Goal: Task Accomplishment & Management: Use online tool/utility

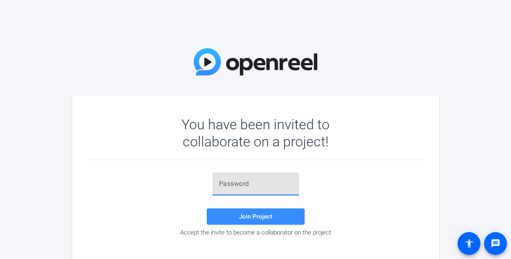
click at [234, 183] on input "text" at bounding box center [255, 184] width 73 height 10
paste input "{yn5xZ"
type input "{yn5xZ"
click at [261, 216] on span "Join Project" at bounding box center [255, 216] width 33 height 7
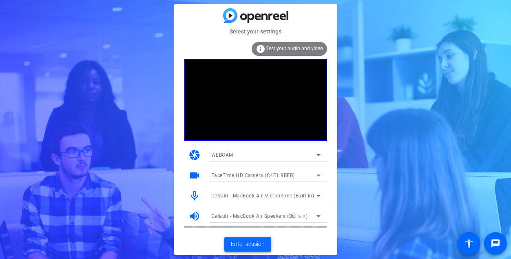
click at [250, 244] on span "Enter session" at bounding box center [248, 244] width 34 height 9
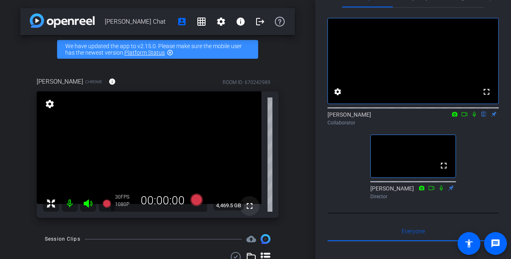
click at [250, 207] on mat-icon "fullscreen" at bounding box center [250, 206] width 10 height 10
click at [252, 206] on mat-icon "fullscreen" at bounding box center [250, 206] width 10 height 10
click at [252, 205] on mat-icon "fullscreen" at bounding box center [250, 206] width 10 height 10
click at [250, 204] on mat-icon "fullscreen" at bounding box center [250, 206] width 10 height 10
click at [247, 205] on mat-icon "fullscreen" at bounding box center [250, 206] width 10 height 10
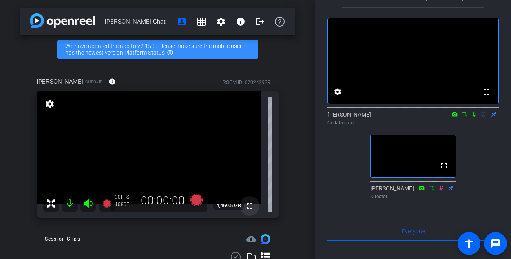
click at [247, 205] on mat-icon "fullscreen" at bounding box center [250, 206] width 10 height 10
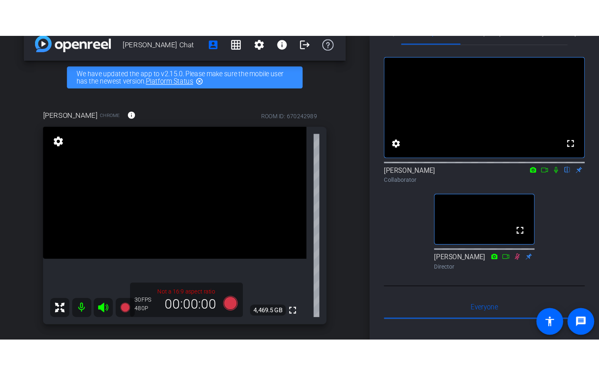
scroll to position [15, 0]
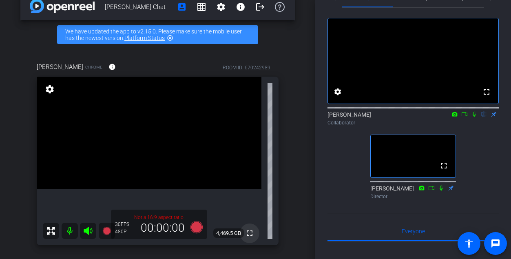
click at [250, 234] on mat-icon "fullscreen" at bounding box center [250, 233] width 10 height 10
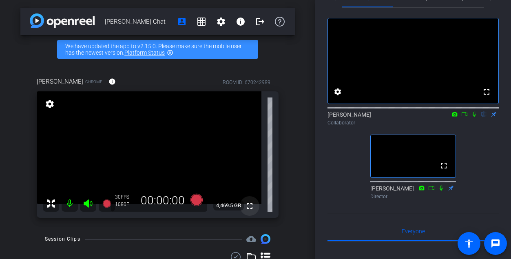
click at [250, 203] on mat-icon "fullscreen" at bounding box center [250, 206] width 10 height 10
click at [252, 205] on mat-icon "fullscreen" at bounding box center [250, 206] width 10 height 10
click at [250, 206] on mat-icon "fullscreen" at bounding box center [250, 206] width 10 height 10
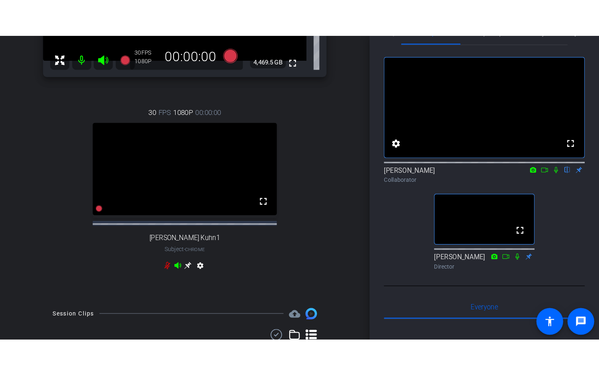
scroll to position [188, 0]
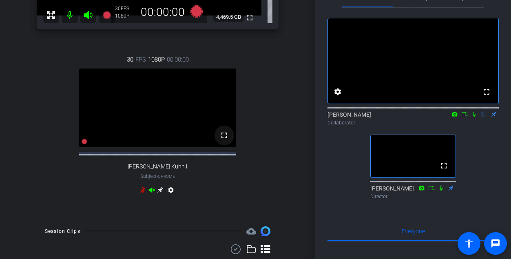
click at [225, 140] on mat-icon "fullscreen" at bounding box center [224, 135] width 10 height 10
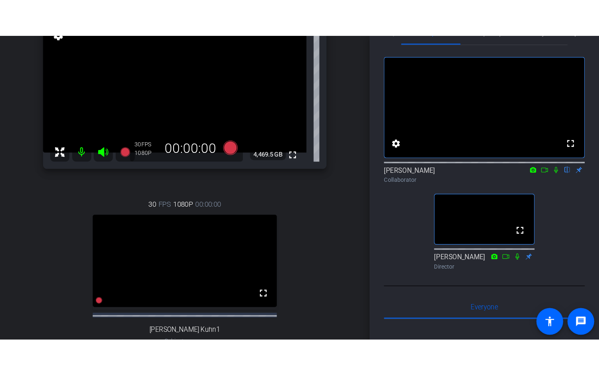
scroll to position [107, 0]
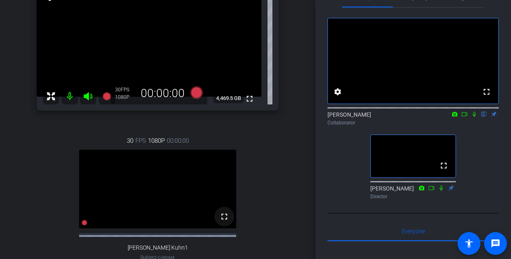
click at [227, 221] on mat-icon "fullscreen" at bounding box center [224, 217] width 10 height 10
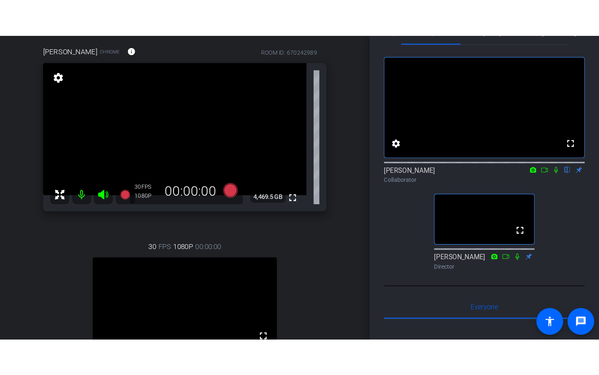
scroll to position [68, 0]
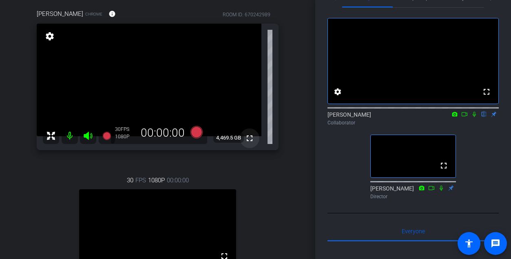
click at [247, 137] on mat-icon "fullscreen" at bounding box center [250, 138] width 10 height 10
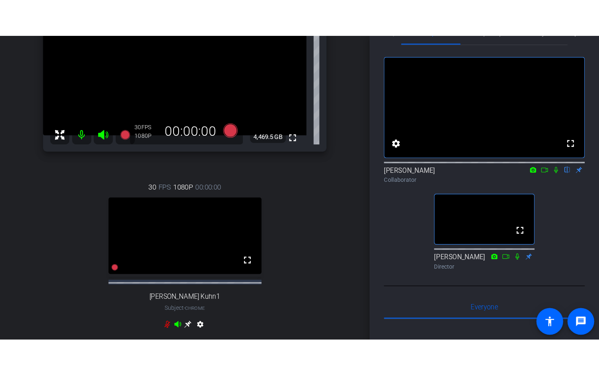
scroll to position [121, 0]
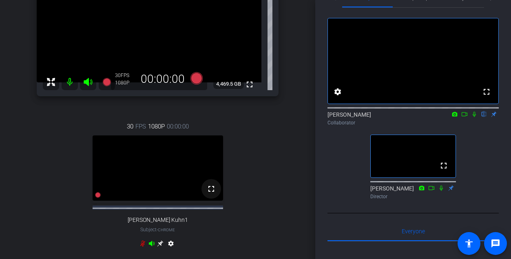
click at [212, 194] on mat-icon "fullscreen" at bounding box center [211, 189] width 10 height 10
click at [162, 247] on icon at bounding box center [160, 244] width 6 height 6
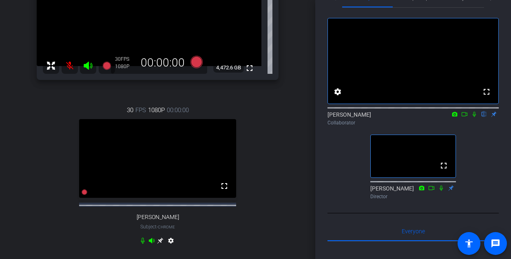
scroll to position [186, 0]
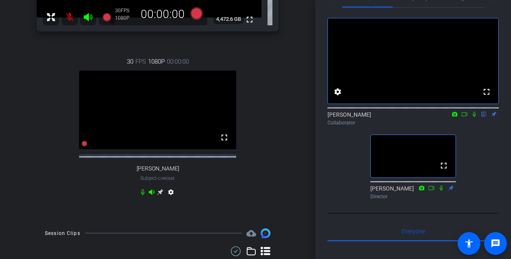
click at [159, 195] on icon at bounding box center [160, 192] width 7 height 7
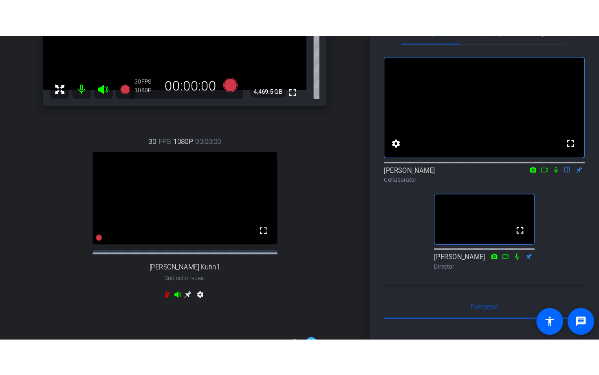
scroll to position [154, 0]
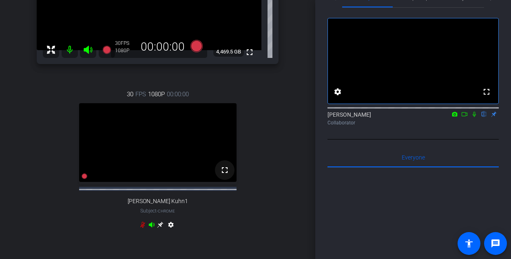
click at [223, 175] on mat-icon "fullscreen" at bounding box center [225, 170] width 10 height 10
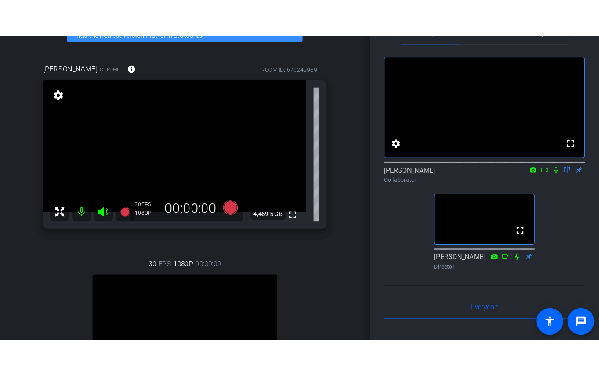
scroll to position [52, 0]
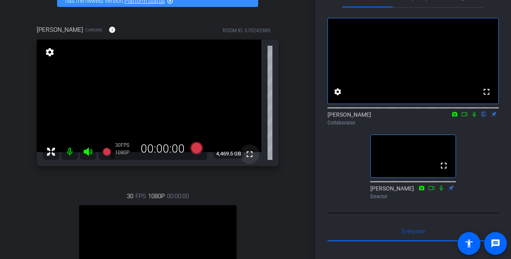
click at [250, 154] on mat-icon "fullscreen" at bounding box center [250, 154] width 10 height 10
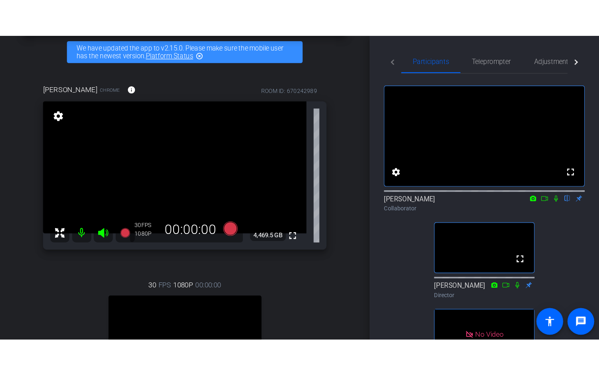
scroll to position [40, 0]
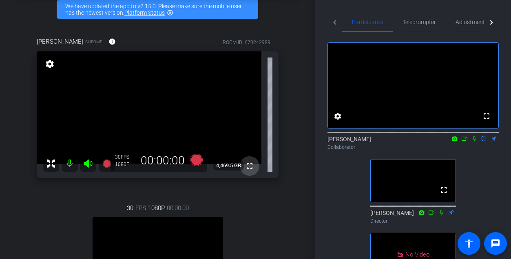
click at [251, 164] on mat-icon "fullscreen" at bounding box center [250, 166] width 10 height 10
click at [247, 163] on mat-icon "fullscreen" at bounding box center [250, 166] width 10 height 10
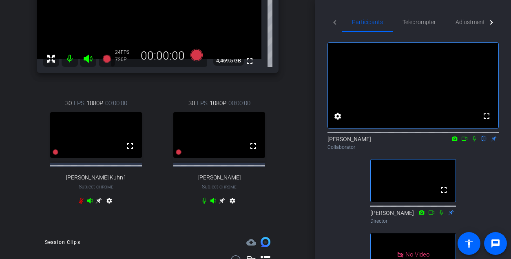
scroll to position [151, 0]
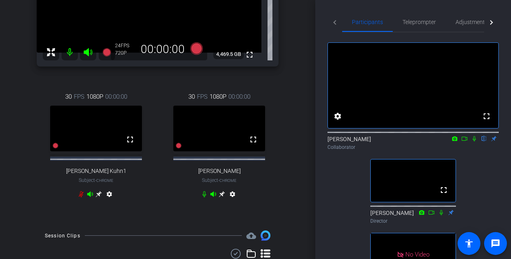
click at [102, 197] on icon at bounding box center [99, 194] width 6 height 6
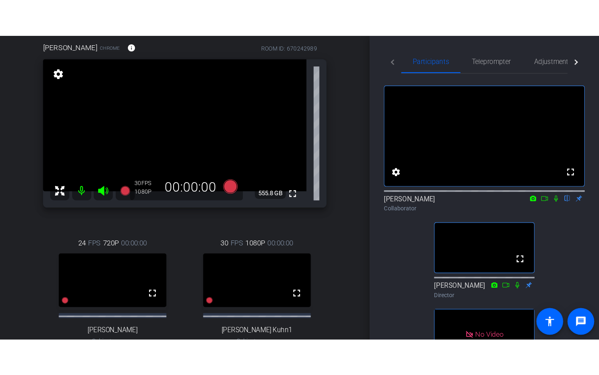
scroll to position [71, 0]
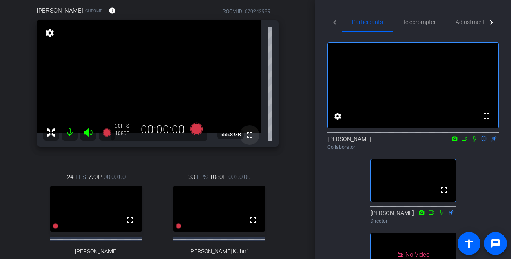
click at [251, 135] on mat-icon "fullscreen" at bounding box center [250, 135] width 10 height 10
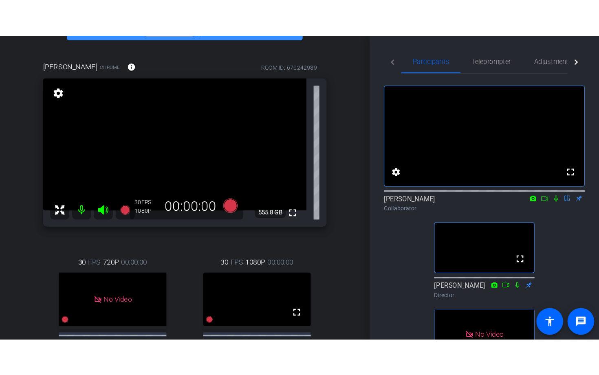
scroll to position [55, 0]
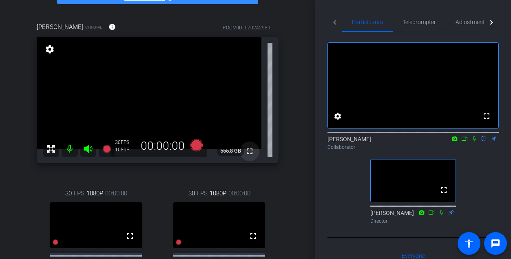
click at [247, 151] on mat-icon "fullscreen" at bounding box center [250, 151] width 10 height 10
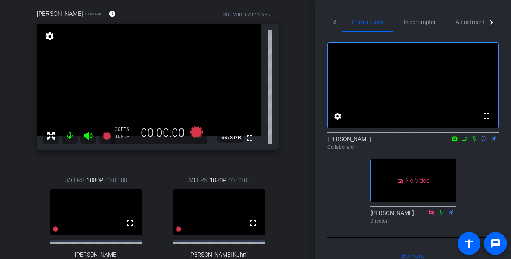
scroll to position [53, 0]
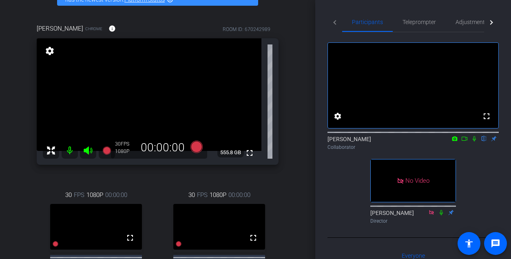
click at [462, 141] on icon at bounding box center [464, 139] width 7 height 6
click at [485, 141] on icon at bounding box center [484, 139] width 7 height 6
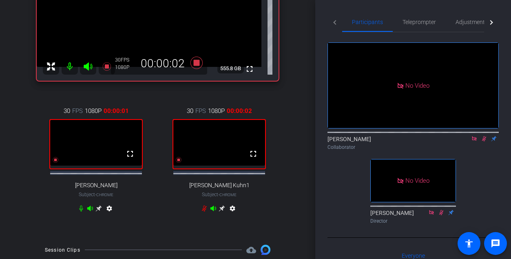
scroll to position [142, 0]
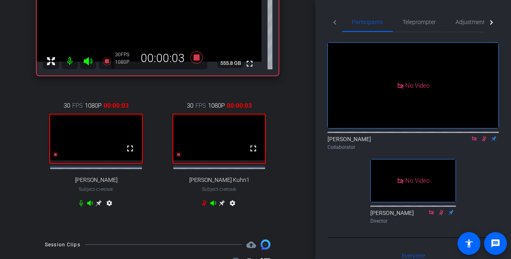
click at [98, 206] on icon at bounding box center [99, 203] width 6 height 6
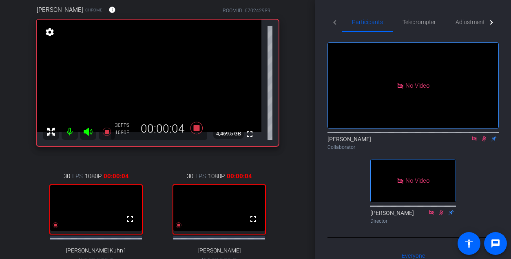
scroll to position [71, 0]
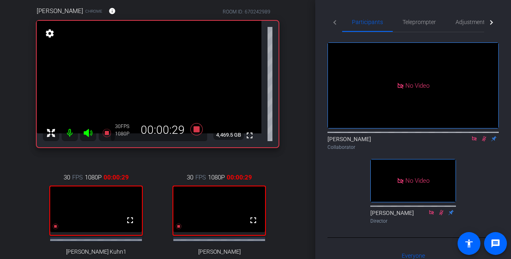
click at [485, 141] on icon at bounding box center [484, 139] width 7 height 6
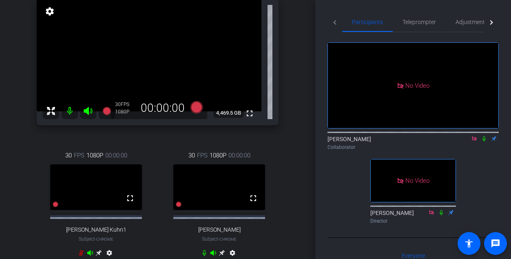
scroll to position [91, 0]
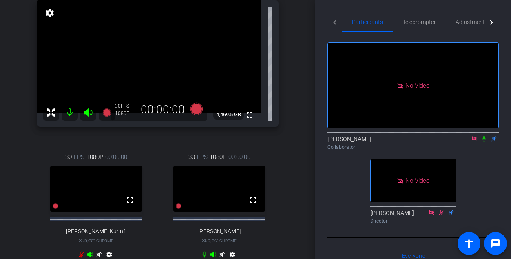
click at [485, 141] on icon at bounding box center [484, 139] width 7 height 6
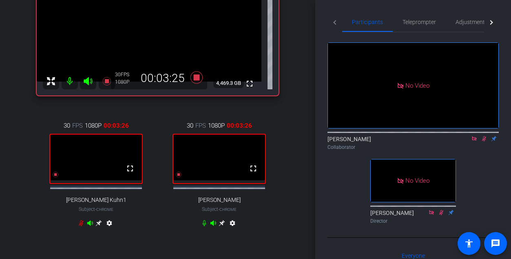
scroll to position [147, 0]
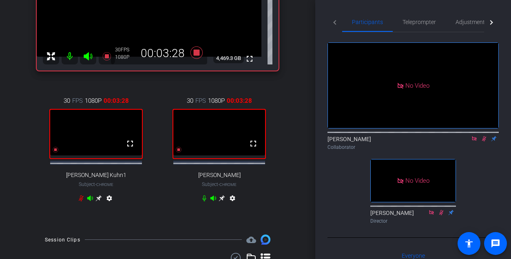
click at [220, 201] on icon at bounding box center [222, 198] width 7 height 7
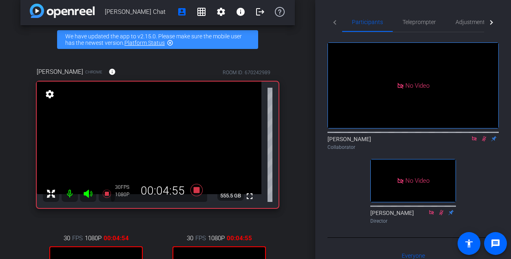
scroll to position [8, 0]
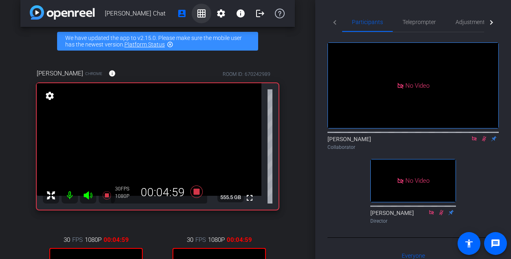
click at [200, 13] on mat-icon "grid_on" at bounding box center [202, 14] width 10 height 10
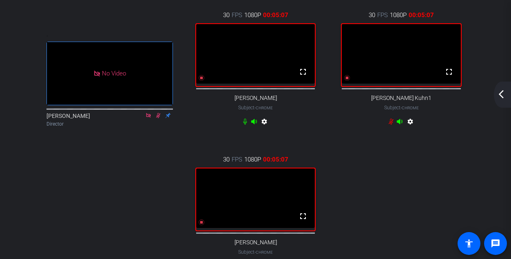
scroll to position [62, 0]
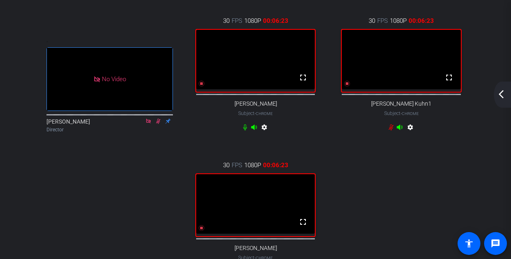
click at [438, 137] on div "30 FPS 1080P 00:06:23 fullscreen [PERSON_NAME] Kuhn1 Subject - Chrome settings" at bounding box center [401, 75] width 146 height 144
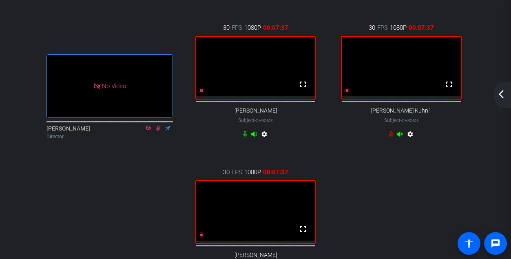
scroll to position [0, 0]
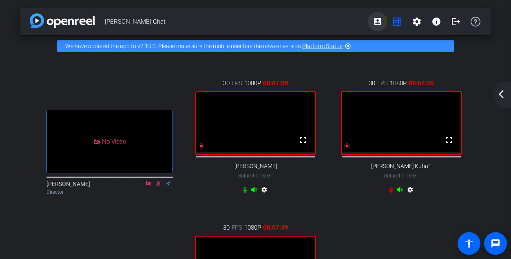
click at [379, 21] on mat-icon "account_box" at bounding box center [378, 22] width 10 height 10
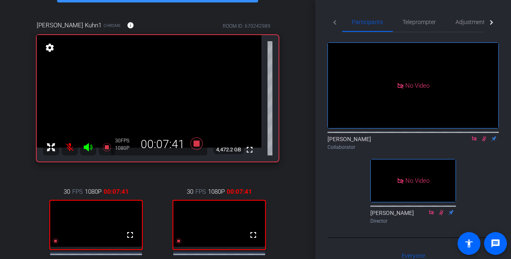
scroll to position [62, 0]
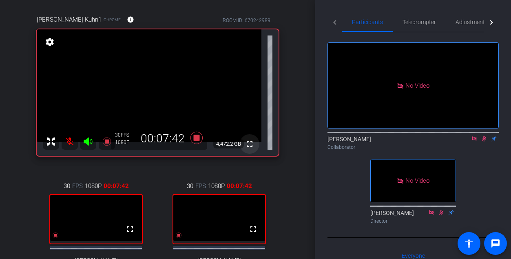
click at [250, 144] on mat-icon "fullscreen" at bounding box center [250, 144] width 10 height 10
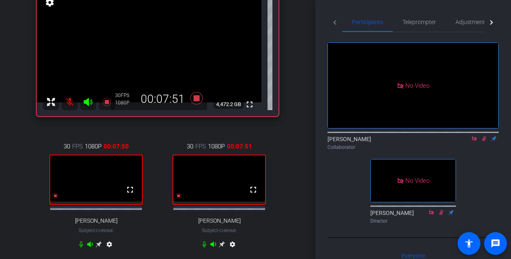
scroll to position [128, 0]
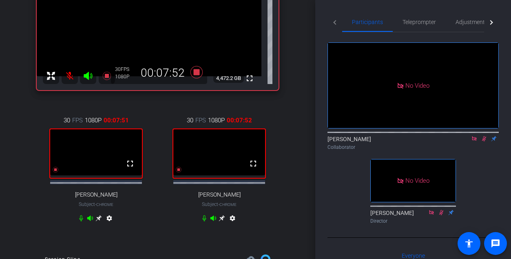
click at [102, 221] on icon at bounding box center [99, 218] width 6 height 6
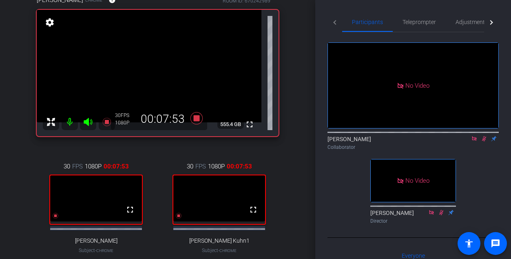
scroll to position [64, 0]
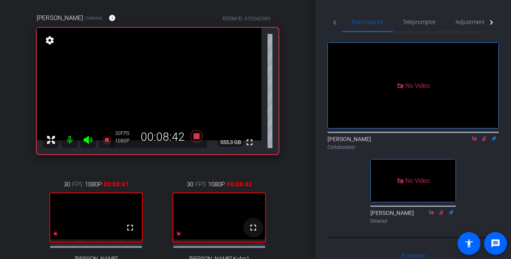
click at [254, 232] on mat-icon "fullscreen" at bounding box center [253, 228] width 10 height 10
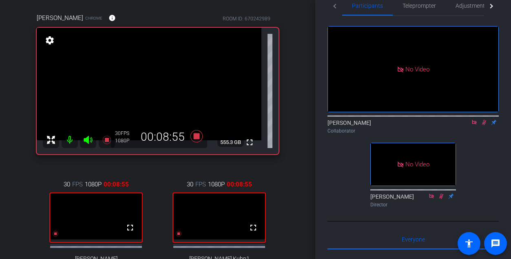
scroll to position [19, 0]
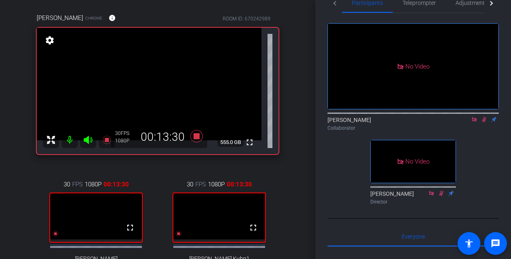
click at [485, 122] on icon at bounding box center [484, 119] width 4 height 5
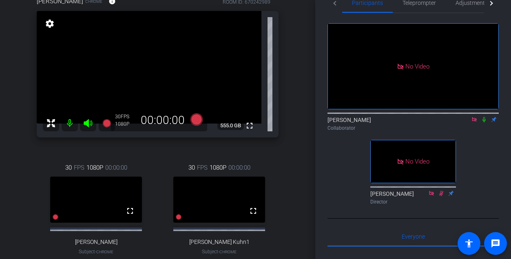
scroll to position [79, 0]
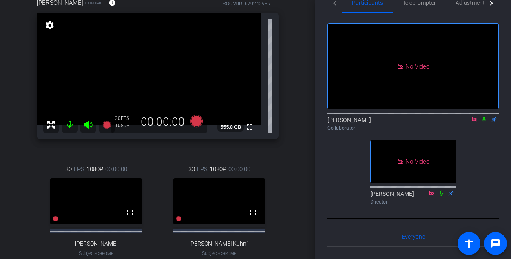
click at [484, 122] on icon at bounding box center [484, 120] width 7 height 6
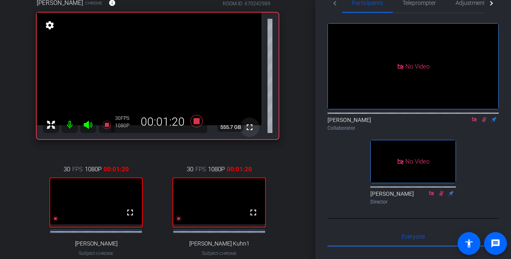
click at [249, 128] on mat-icon "fullscreen" at bounding box center [250, 127] width 10 height 10
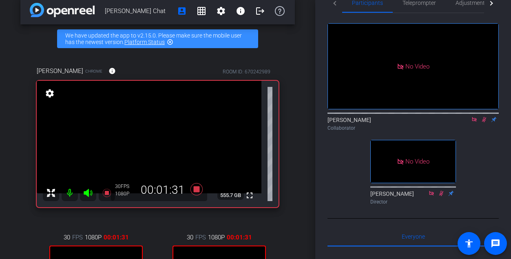
scroll to position [15, 0]
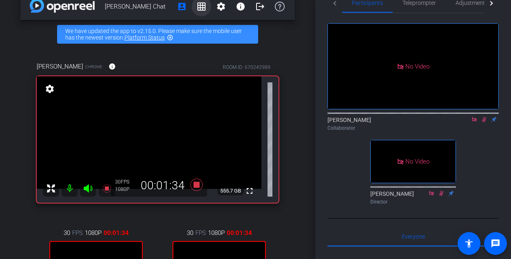
click at [201, 6] on mat-icon "grid_on" at bounding box center [202, 7] width 10 height 10
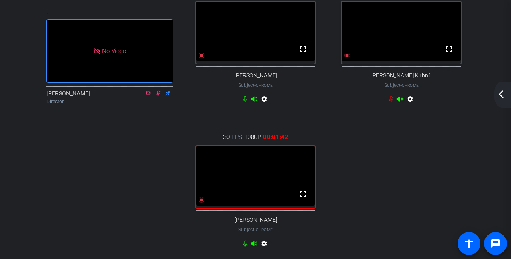
scroll to position [0, 0]
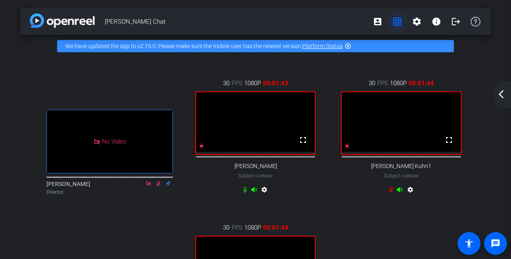
click at [395, 21] on mat-icon "grid_on" at bounding box center [397, 22] width 10 height 10
click at [378, 22] on mat-icon "account_box" at bounding box center [378, 22] width 10 height 10
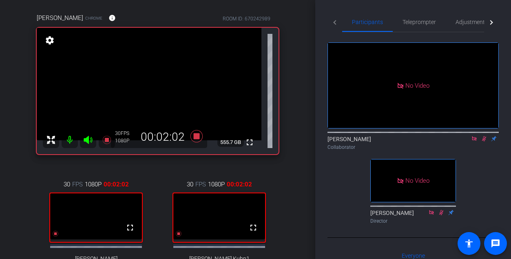
scroll to position [68, 0]
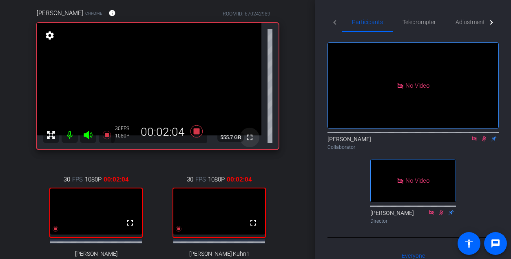
click at [250, 138] on mat-icon "fullscreen" at bounding box center [250, 138] width 10 height 10
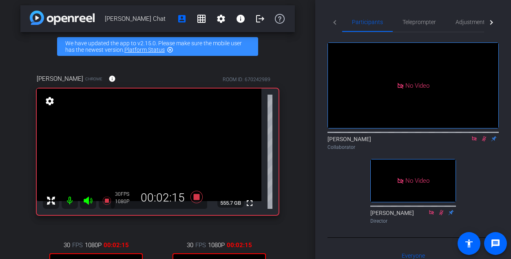
scroll to position [2, 0]
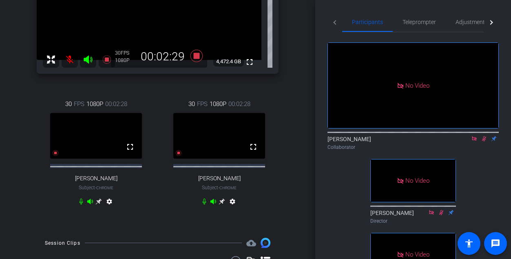
scroll to position [156, 0]
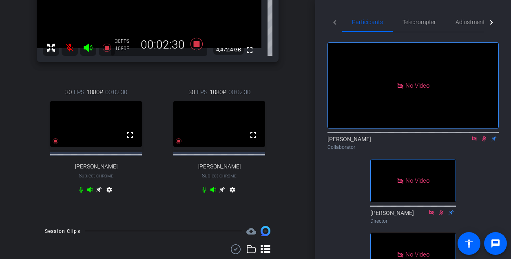
click at [222, 193] on icon at bounding box center [222, 189] width 7 height 7
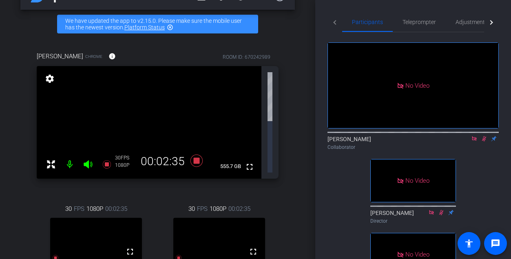
scroll to position [25, 0]
click at [248, 162] on mat-icon "fullscreen" at bounding box center [250, 167] width 10 height 10
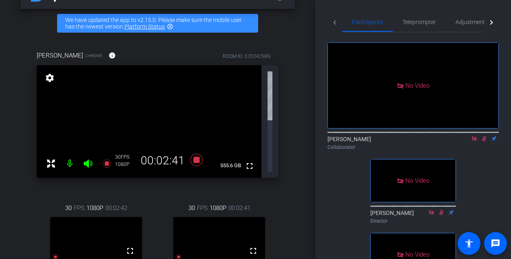
scroll to position [31, 0]
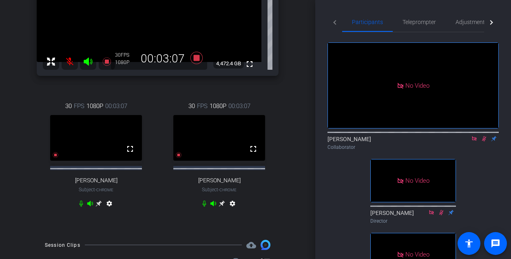
scroll to position [132, 0]
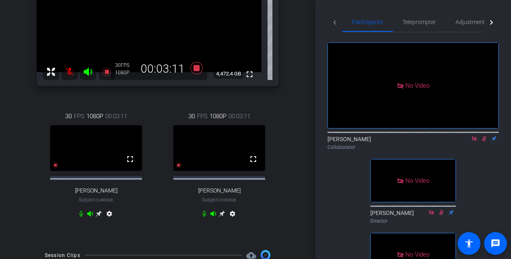
click at [221, 217] on icon at bounding box center [222, 213] width 7 height 7
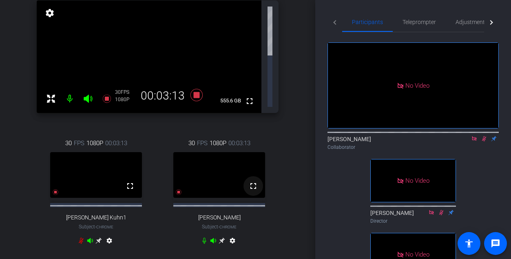
scroll to position [0, 0]
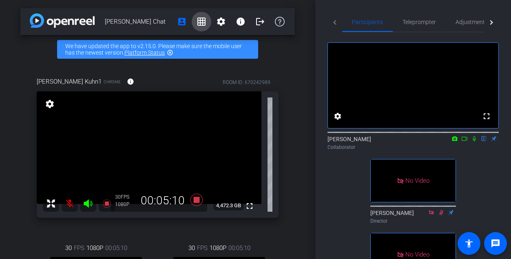
click at [202, 20] on mat-icon "grid_on" at bounding box center [202, 22] width 10 height 10
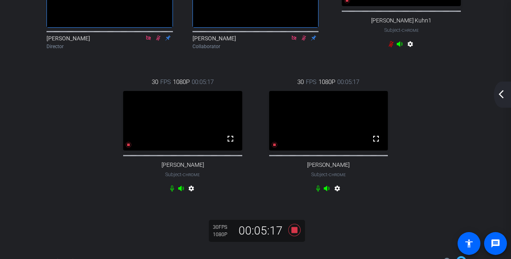
scroll to position [150, 0]
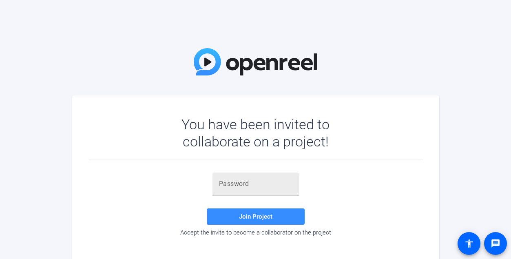
click at [222, 186] on input "text" at bounding box center [255, 184] width 73 height 10
paste input "{yn5xZ"
type input "{yn5xZ"
click at [256, 213] on span "Join Project" at bounding box center [255, 216] width 33 height 7
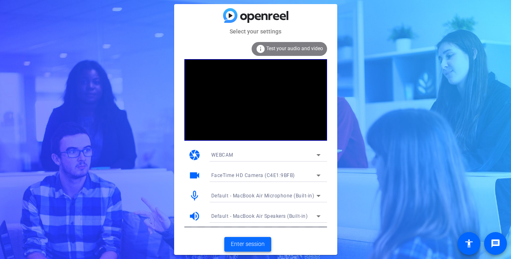
click at [245, 243] on span "Enter session" at bounding box center [248, 244] width 34 height 9
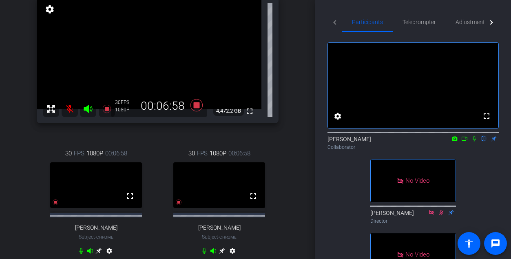
scroll to position [104, 0]
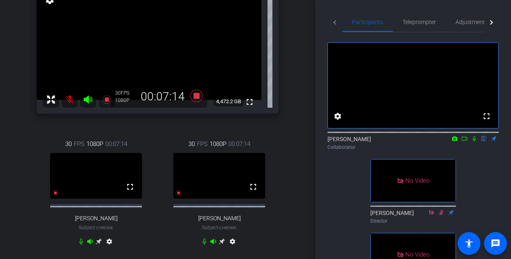
click at [466, 141] on icon at bounding box center [464, 139] width 7 height 6
click at [483, 141] on icon at bounding box center [483, 138] width 3 height 5
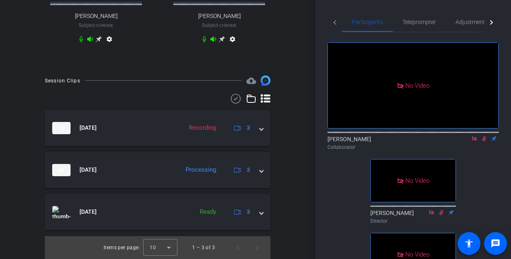
scroll to position [312, 0]
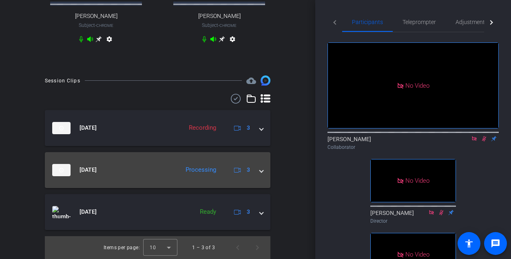
click at [263, 172] on mat-expansion-panel-header "Aug 21, 2025 Processing 3" at bounding box center [157, 170] width 225 height 36
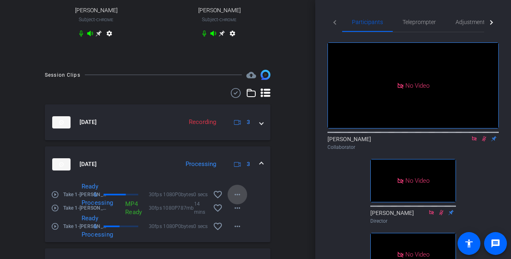
click at [236, 199] on mat-icon "more_horiz" at bounding box center [237, 195] width 10 height 10
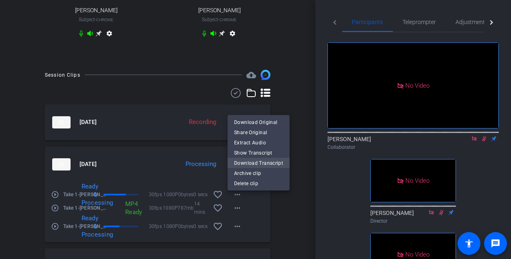
click at [241, 165] on span "Download Transcript" at bounding box center [258, 163] width 49 height 10
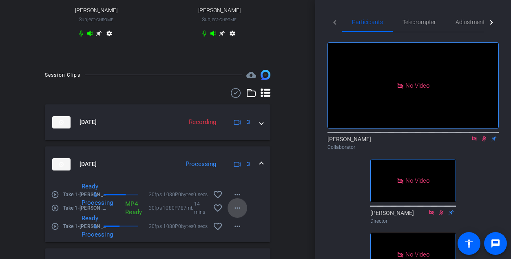
click at [238, 209] on mat-icon "more_horiz" at bounding box center [237, 208] width 10 height 10
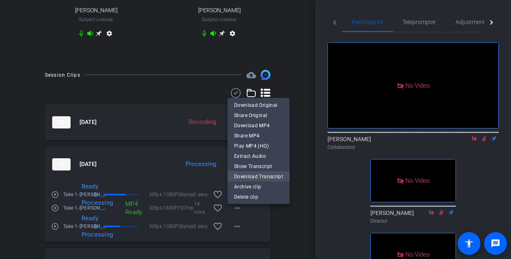
click at [240, 174] on span "Download Transcript" at bounding box center [258, 177] width 49 height 10
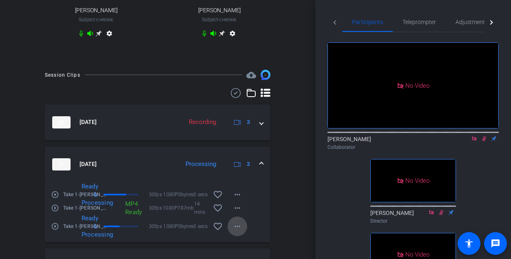
click at [236, 230] on mat-icon "more_horiz" at bounding box center [237, 226] width 10 height 10
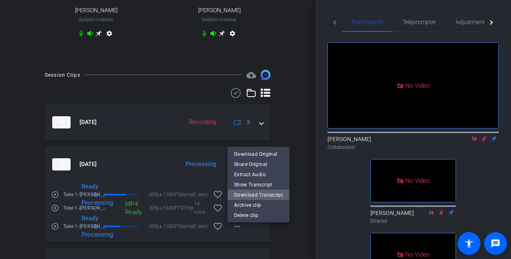
click at [243, 196] on span "Download Transcript" at bounding box center [258, 195] width 49 height 10
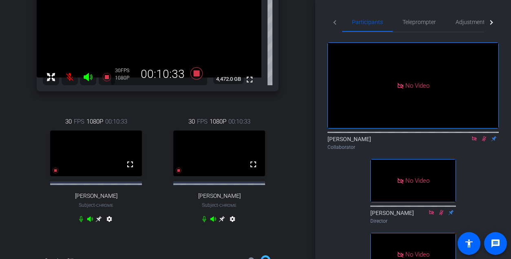
scroll to position [112, 0]
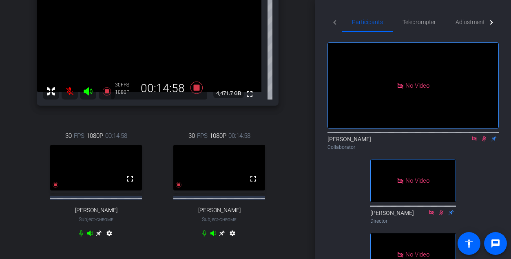
click at [485, 141] on icon at bounding box center [484, 139] width 7 height 6
click at [484, 141] on icon at bounding box center [483, 138] width 3 height 5
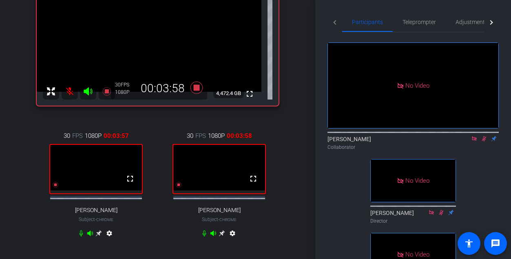
click at [99, 236] on icon at bounding box center [98, 233] width 7 height 7
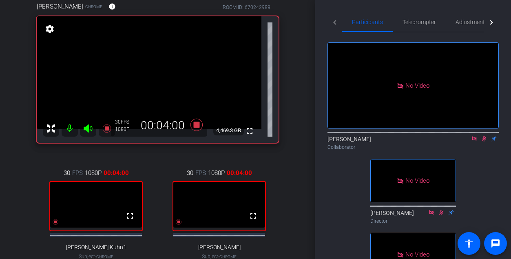
scroll to position [74, 0]
click at [249, 131] on mat-icon "fullscreen" at bounding box center [250, 132] width 10 height 10
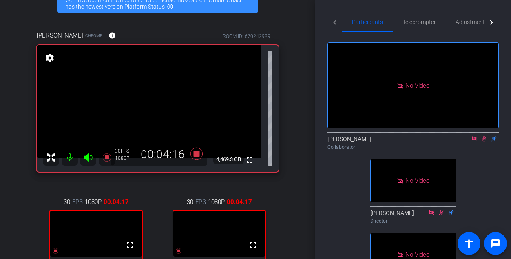
scroll to position [0, 0]
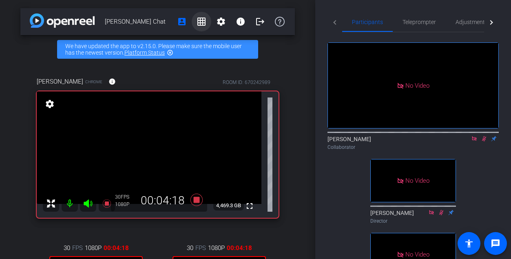
click at [203, 20] on mat-icon "grid_on" at bounding box center [202, 22] width 10 height 10
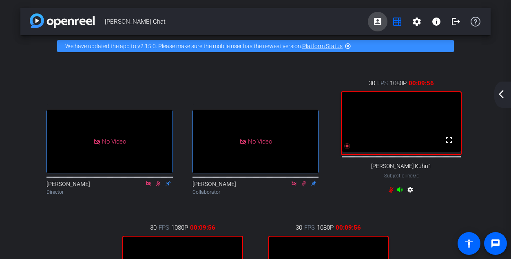
click at [373, 21] on mat-icon "account_box" at bounding box center [378, 22] width 10 height 10
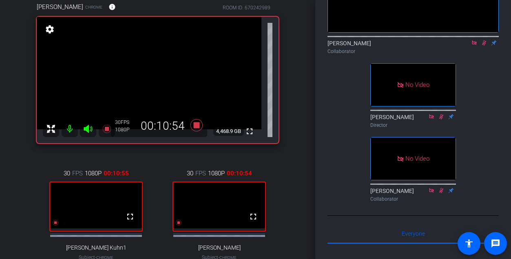
scroll to position [74, 0]
click at [484, 46] on icon at bounding box center [484, 43] width 7 height 6
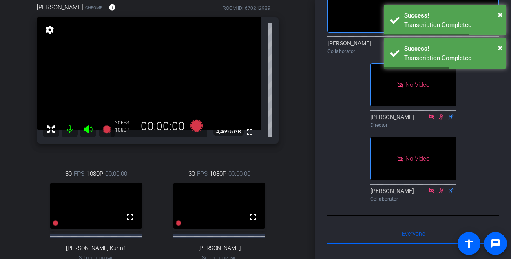
click at [489, 90] on div "No Video Peter Getzels Collaborator No Video Brittany Kerfoot Director No Video…" at bounding box center [412, 70] width 171 height 269
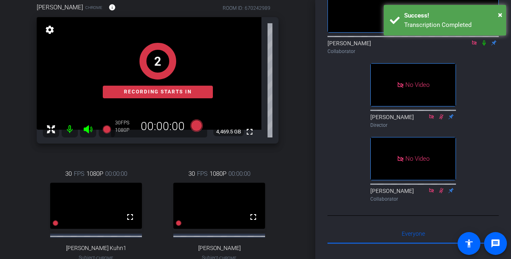
click at [484, 46] on icon at bounding box center [483, 42] width 3 height 5
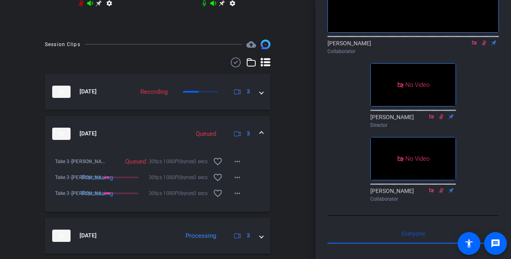
scroll to position [345, 0]
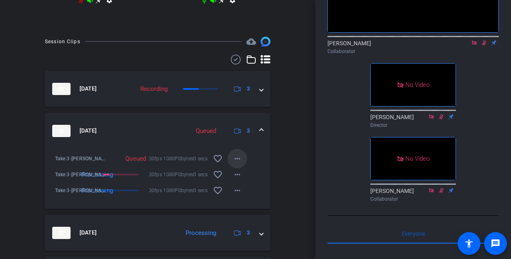
click at [239, 163] on mat-icon "more_horiz" at bounding box center [237, 159] width 10 height 10
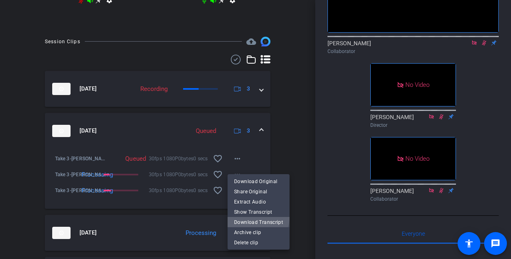
click at [252, 217] on span "Download Transcript" at bounding box center [258, 222] width 49 height 10
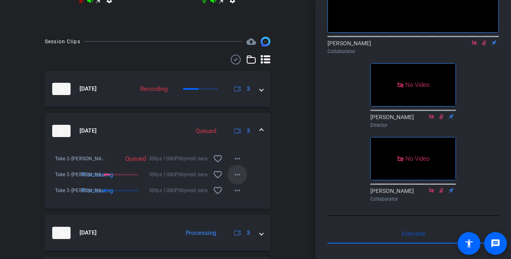
click at [236, 179] on mat-icon "more_horiz" at bounding box center [237, 175] width 10 height 10
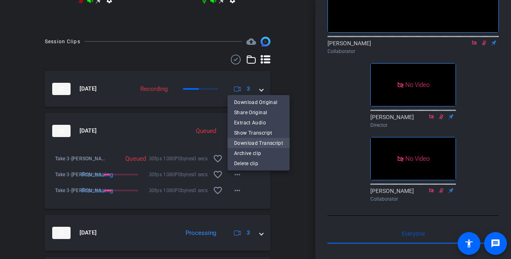
click at [247, 142] on span "Download Transcript" at bounding box center [258, 143] width 49 height 10
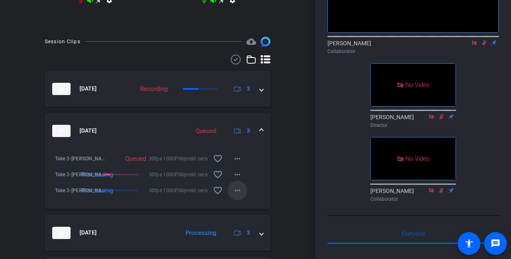
click at [241, 195] on mat-icon "more_horiz" at bounding box center [237, 191] width 10 height 10
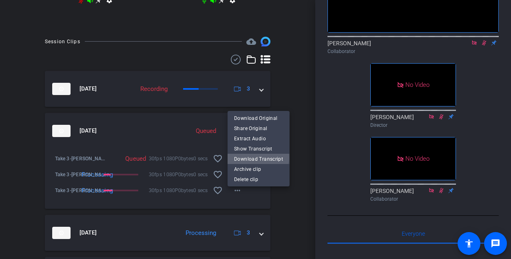
click at [248, 157] on span "Download Transcript" at bounding box center [258, 159] width 49 height 10
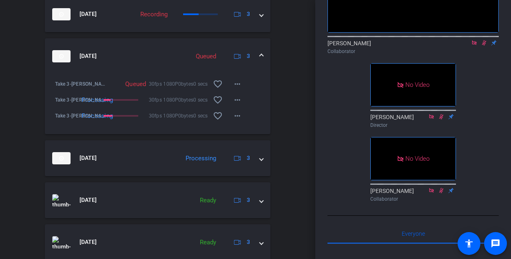
scroll to position [436, 0]
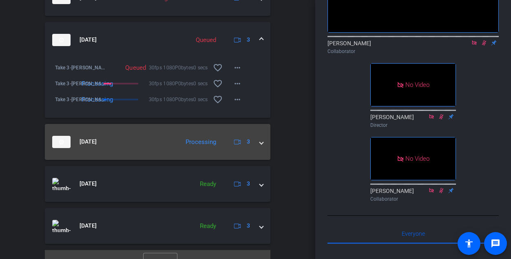
click at [262, 146] on span at bounding box center [261, 141] width 3 height 9
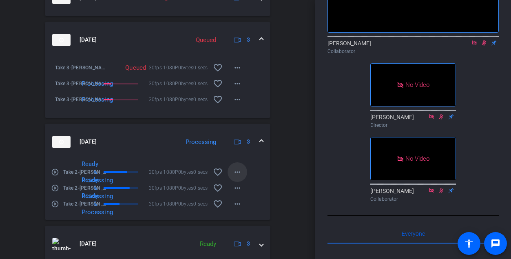
click at [240, 177] on mat-icon "more_horiz" at bounding box center [237, 172] width 10 height 10
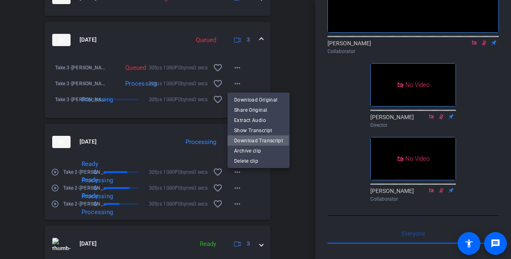
click at [246, 139] on span "Download Transcript" at bounding box center [258, 141] width 49 height 10
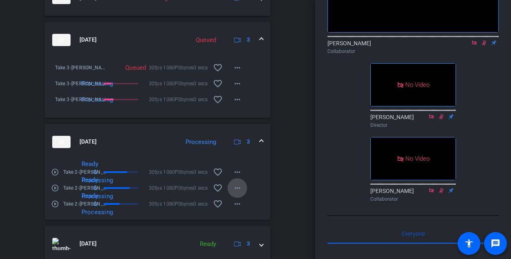
click at [237, 190] on mat-icon "more_horiz" at bounding box center [237, 188] width 10 height 10
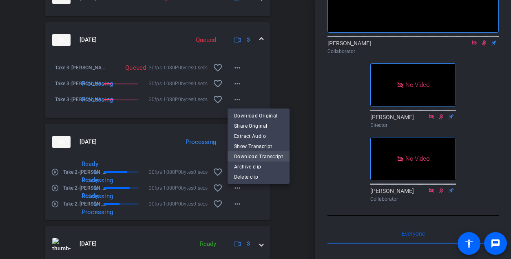
click at [243, 155] on span "Download Transcript" at bounding box center [258, 157] width 49 height 10
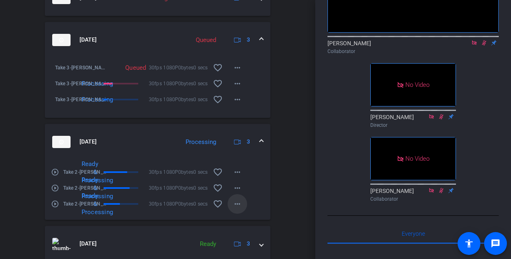
click at [238, 209] on mat-icon "more_horiz" at bounding box center [237, 204] width 10 height 10
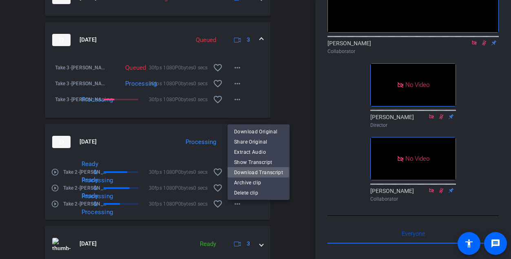
click at [247, 172] on span "Download Transcript" at bounding box center [258, 173] width 49 height 10
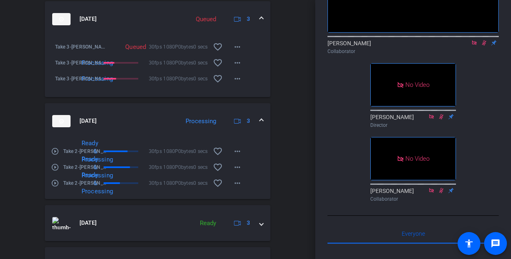
scroll to position [454, 0]
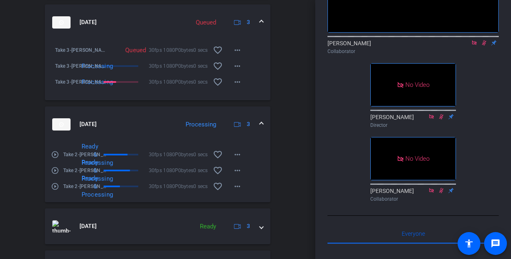
click at [261, 128] on span at bounding box center [261, 124] width 3 height 9
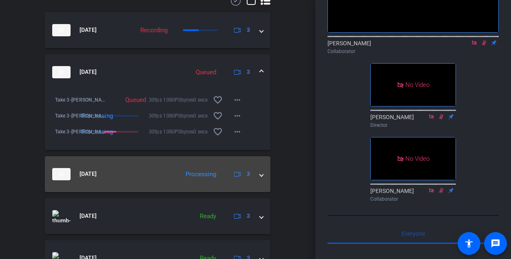
scroll to position [369, 0]
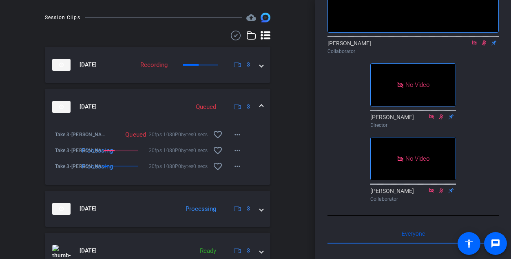
click at [261, 107] on mat-expansion-panel-header "Aug 21, 2025 Queued 3" at bounding box center [157, 107] width 225 height 36
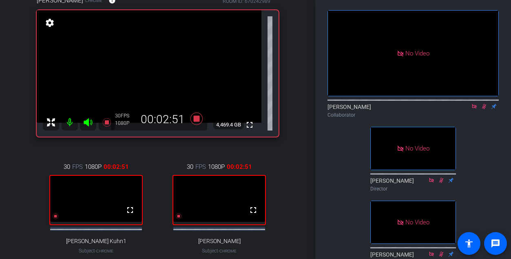
scroll to position [80, 0]
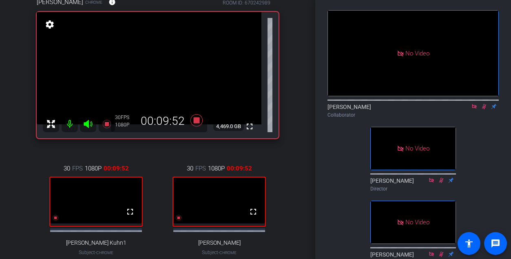
click at [487, 109] on icon at bounding box center [484, 107] width 7 height 6
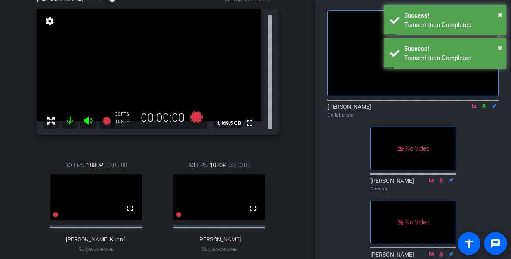
scroll to position [84, 0]
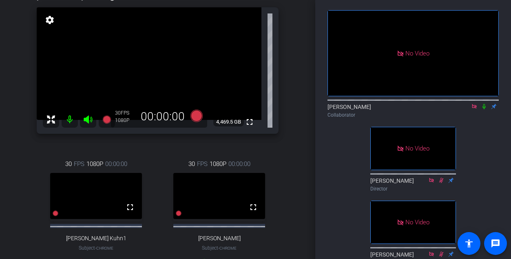
click at [484, 109] on icon at bounding box center [484, 107] width 7 height 6
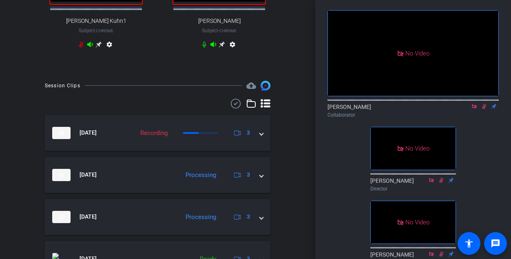
scroll to position [303, 0]
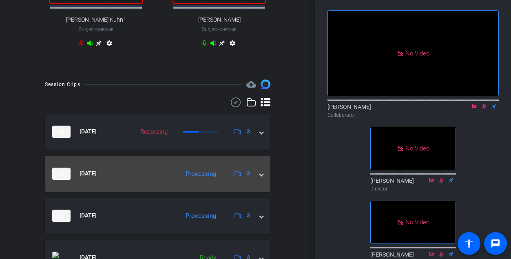
click at [261, 178] on span at bounding box center [261, 173] width 3 height 9
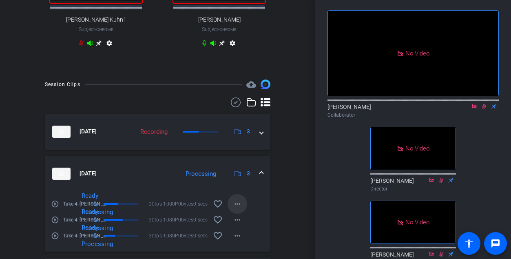
click at [237, 206] on mat-icon "more_horiz" at bounding box center [237, 204] width 10 height 10
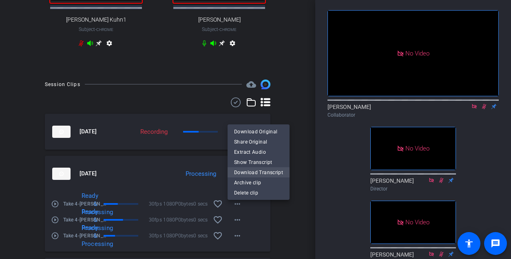
click at [246, 172] on span "Download Transcript" at bounding box center [258, 173] width 49 height 10
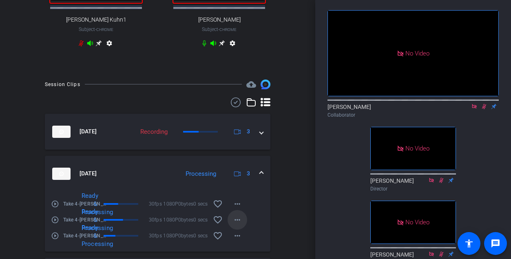
click at [237, 221] on mat-icon "more_horiz" at bounding box center [237, 220] width 10 height 10
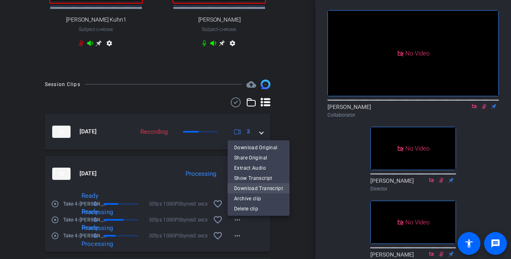
click at [246, 190] on span "Download Transcript" at bounding box center [258, 188] width 49 height 10
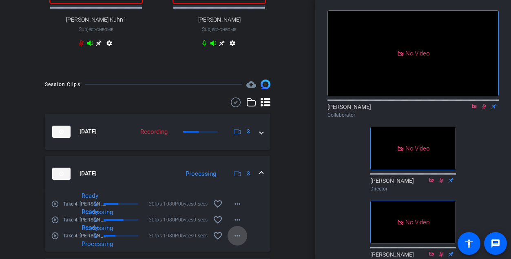
click at [239, 237] on mat-icon "more_horiz" at bounding box center [237, 236] width 10 height 10
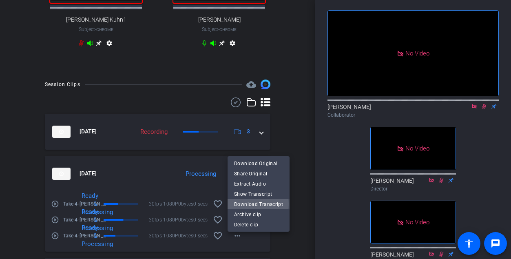
click at [248, 204] on span "Download Transcript" at bounding box center [258, 204] width 49 height 10
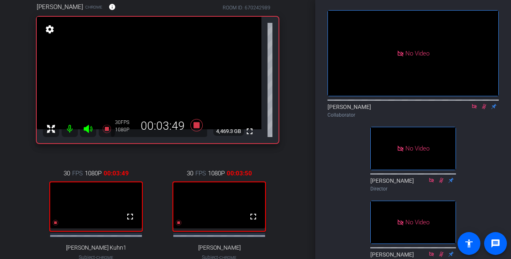
scroll to position [74, 0]
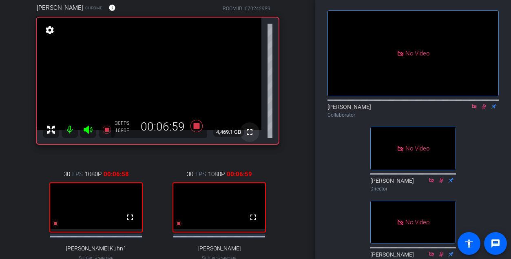
click at [250, 130] on mat-icon "fullscreen" at bounding box center [250, 132] width 10 height 10
click at [249, 131] on mat-icon "fullscreen" at bounding box center [250, 132] width 10 height 10
click at [484, 109] on icon at bounding box center [484, 107] width 7 height 6
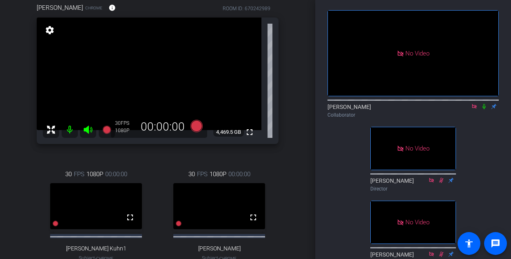
click at [484, 109] on icon at bounding box center [484, 107] width 7 height 6
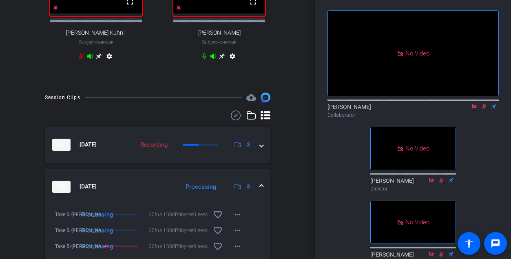
scroll to position [292, 0]
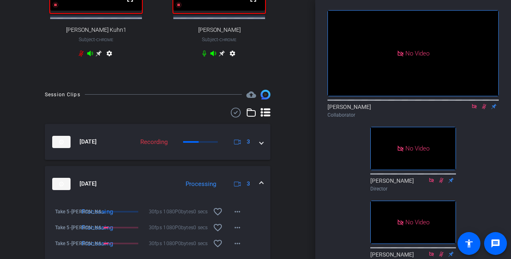
click at [262, 188] on span at bounding box center [261, 183] width 3 height 9
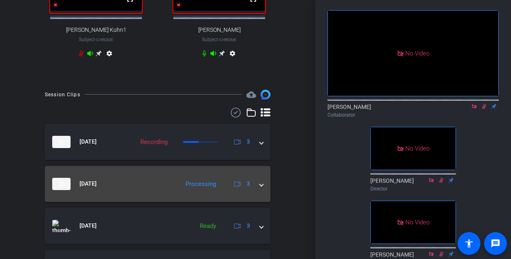
click at [262, 188] on span at bounding box center [261, 183] width 3 height 9
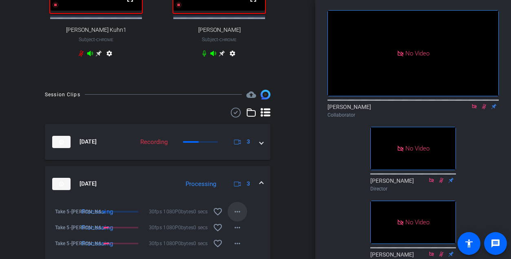
click at [238, 216] on mat-icon "more_horiz" at bounding box center [237, 212] width 10 height 10
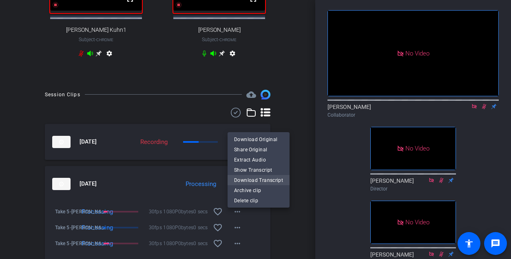
click at [247, 178] on span "Download Transcript" at bounding box center [258, 180] width 49 height 10
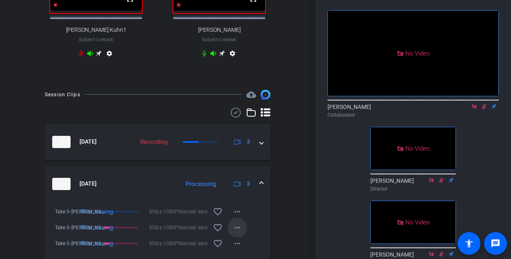
click at [236, 232] on mat-icon "more_horiz" at bounding box center [237, 228] width 10 height 10
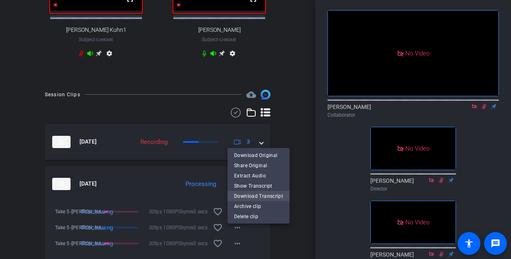
click at [245, 197] on span "Download Transcript" at bounding box center [258, 196] width 49 height 10
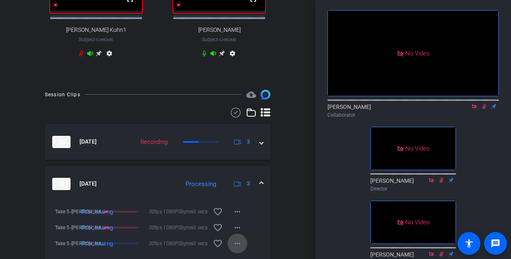
click at [239, 248] on mat-icon "more_horiz" at bounding box center [237, 244] width 10 height 10
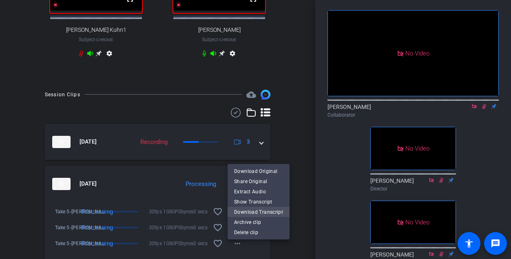
click at [248, 214] on span "Download Transcript" at bounding box center [258, 212] width 49 height 10
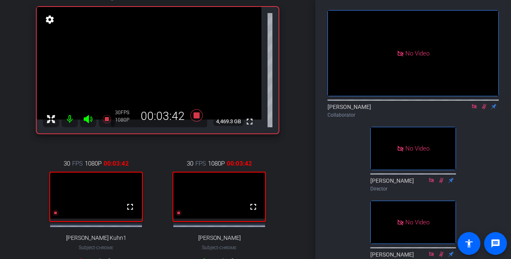
scroll to position [83, 0]
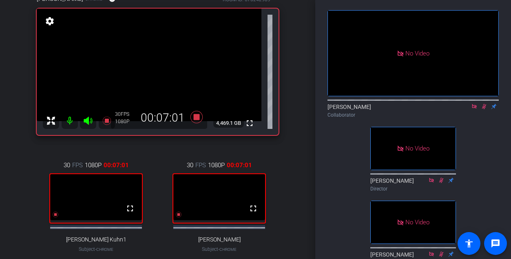
click at [484, 109] on icon at bounding box center [484, 106] width 4 height 5
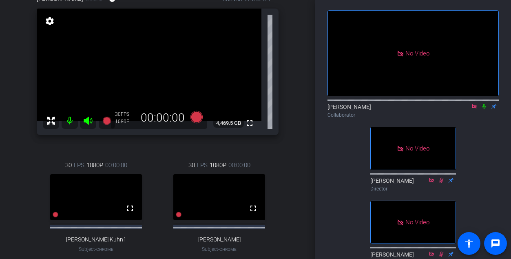
click at [484, 109] on icon at bounding box center [483, 106] width 3 height 5
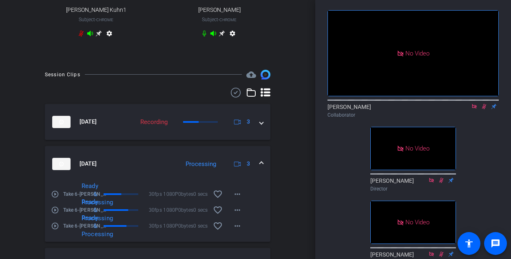
scroll to position [316, 0]
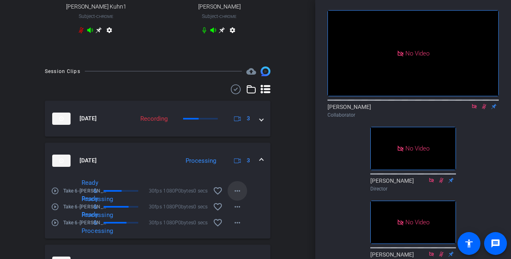
click at [236, 196] on mat-icon "more_horiz" at bounding box center [237, 191] width 10 height 10
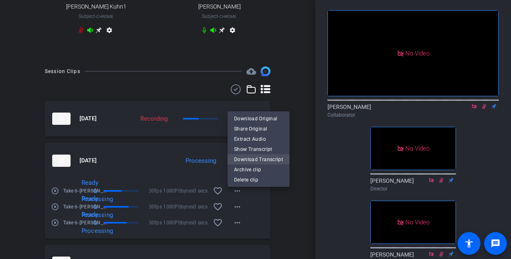
click at [247, 158] on span "Download Transcript" at bounding box center [258, 160] width 49 height 10
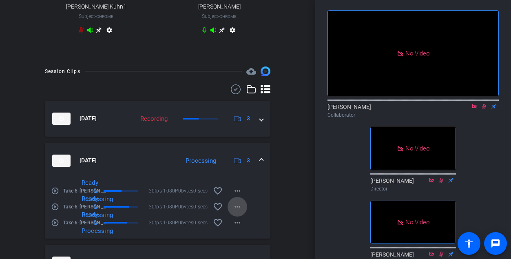
click at [236, 210] on mat-icon "more_horiz" at bounding box center [237, 207] width 10 height 10
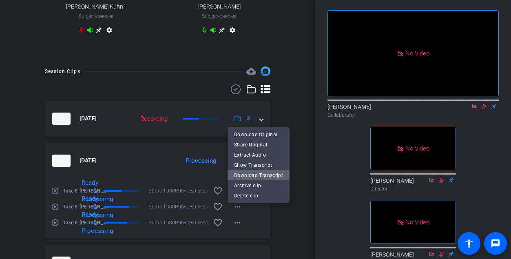
click at [243, 172] on span "Download Transcript" at bounding box center [258, 175] width 49 height 10
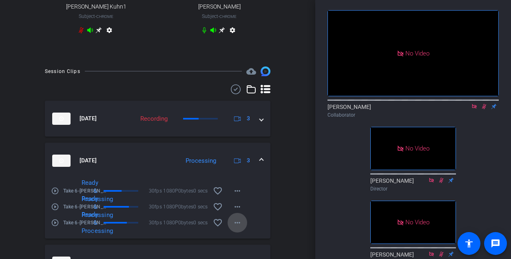
click at [236, 227] on mat-icon "more_horiz" at bounding box center [237, 223] width 10 height 10
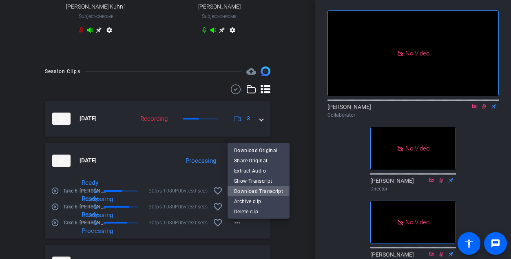
click at [246, 190] on span "Download Transcript" at bounding box center [258, 191] width 49 height 10
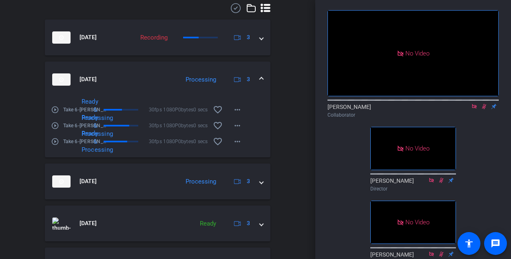
scroll to position [399, 0]
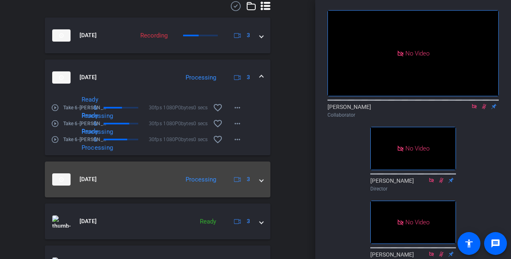
click at [265, 186] on mat-expansion-panel-header "Aug 21, 2025 Processing 3" at bounding box center [157, 179] width 225 height 36
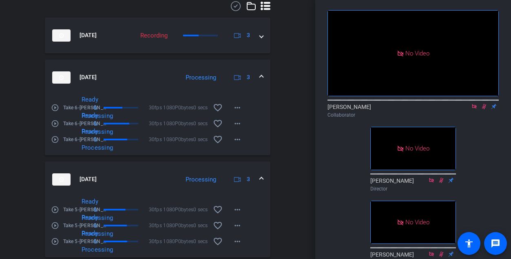
click at [265, 186] on mat-expansion-panel-header "Aug 21, 2025 Processing 3" at bounding box center [157, 179] width 225 height 36
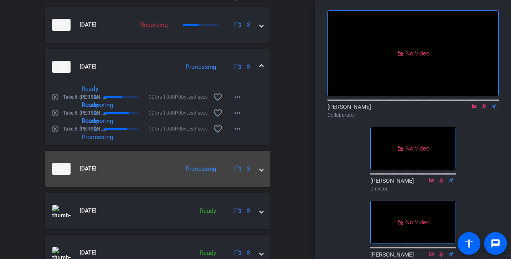
scroll to position [417, 0]
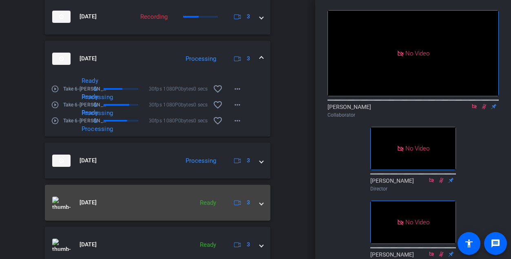
click at [260, 207] on span at bounding box center [261, 202] width 3 height 9
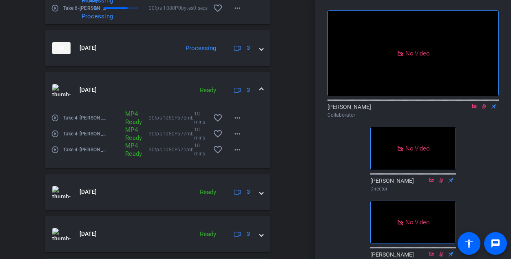
scroll to position [551, 0]
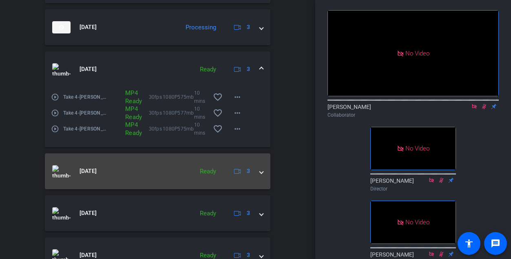
click at [262, 175] on span at bounding box center [261, 171] width 3 height 9
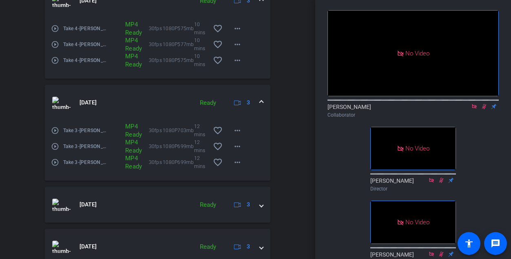
scroll to position [647, 0]
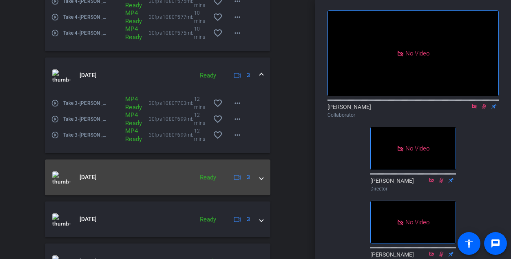
click at [259, 182] on div "Aug 21, 2025 Ready 3" at bounding box center [156, 177] width 208 height 12
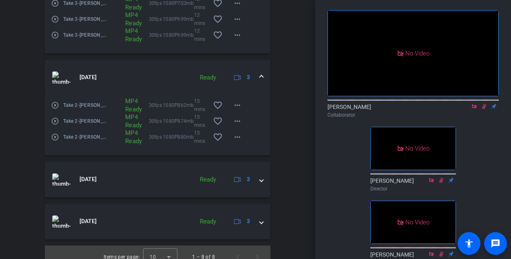
scroll to position [762, 0]
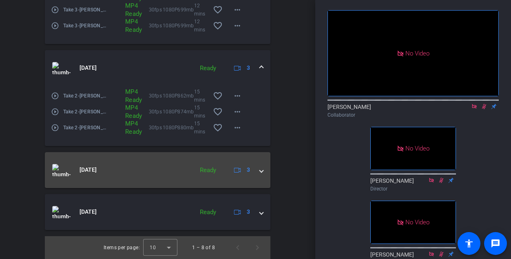
click at [261, 169] on span at bounding box center [261, 170] width 3 height 9
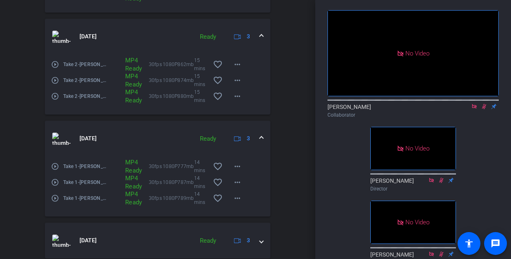
scroll to position [822, 0]
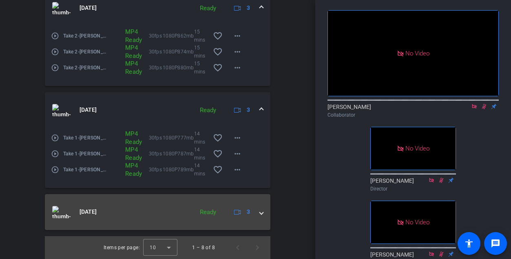
click at [261, 211] on span at bounding box center [261, 212] width 3 height 9
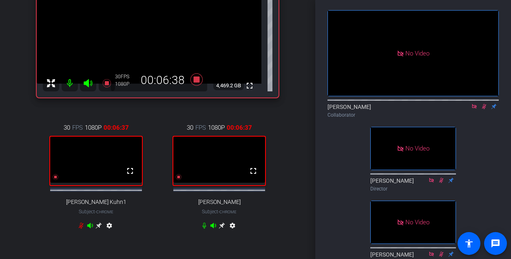
scroll to position [121, 0]
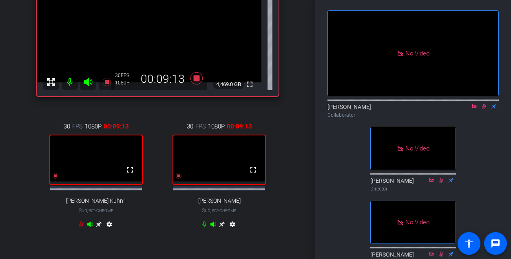
click at [484, 109] on icon at bounding box center [484, 107] width 7 height 6
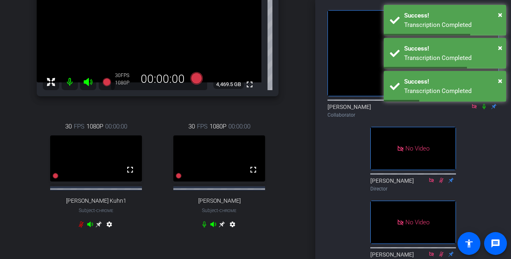
click at [484, 109] on icon at bounding box center [484, 107] width 7 height 6
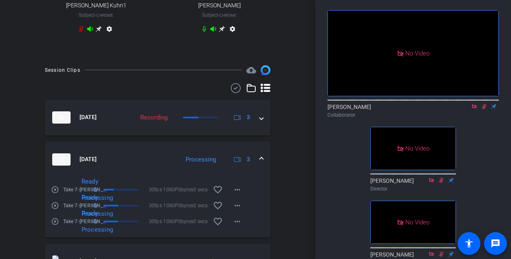
scroll to position [318, 0]
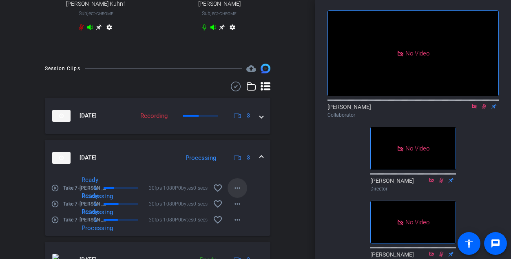
click at [235, 191] on mat-icon "more_horiz" at bounding box center [237, 188] width 10 height 10
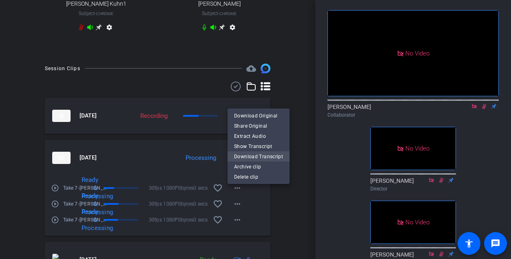
click at [249, 155] on span "Download Transcript" at bounding box center [258, 157] width 49 height 10
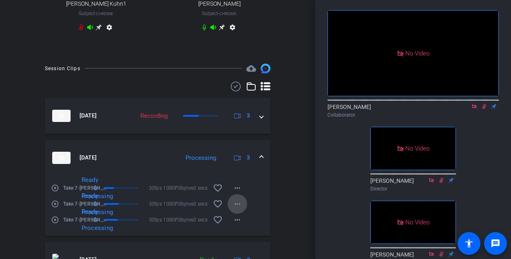
click at [240, 206] on mat-icon "more_horiz" at bounding box center [237, 204] width 10 height 10
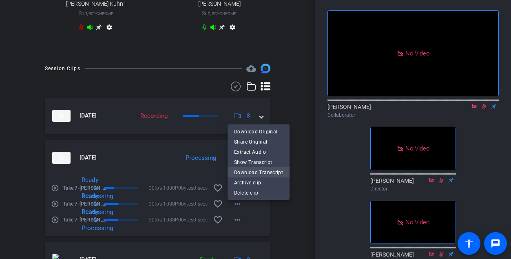
click at [246, 173] on span "Download Transcript" at bounding box center [258, 173] width 49 height 10
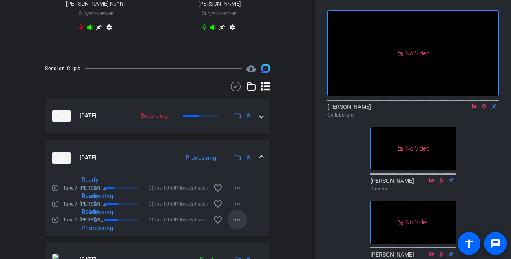
click at [238, 224] on mat-icon "more_horiz" at bounding box center [237, 220] width 10 height 10
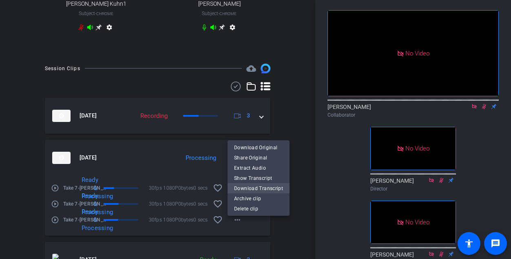
click at [251, 187] on span "Download Transcript" at bounding box center [258, 188] width 49 height 10
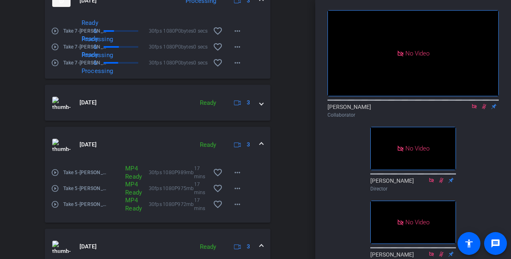
scroll to position [480, 0]
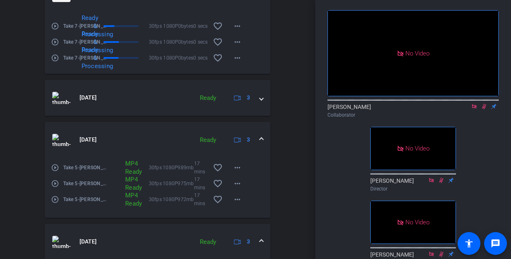
click at [261, 143] on span at bounding box center [261, 139] width 3 height 9
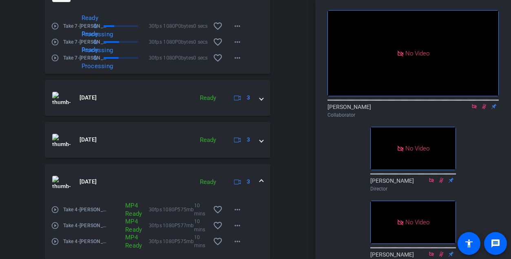
click at [261, 186] on span at bounding box center [261, 181] width 3 height 9
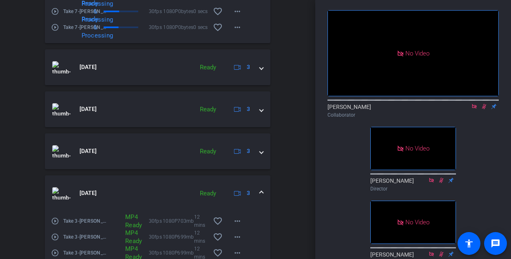
scroll to position [526, 0]
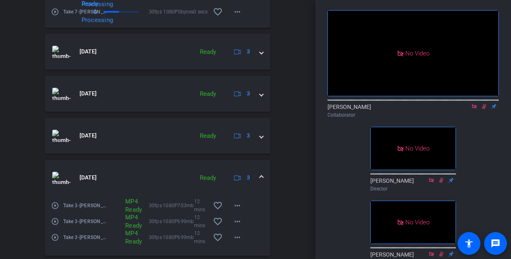
click at [262, 180] on span at bounding box center [261, 177] width 3 height 9
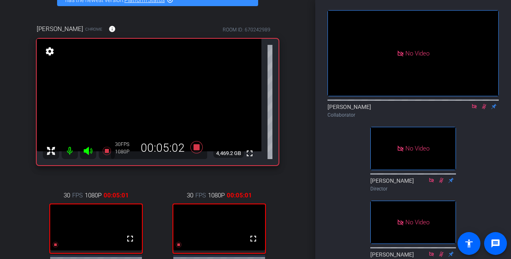
scroll to position [52, 0]
click at [482, 109] on icon at bounding box center [484, 106] width 4 height 5
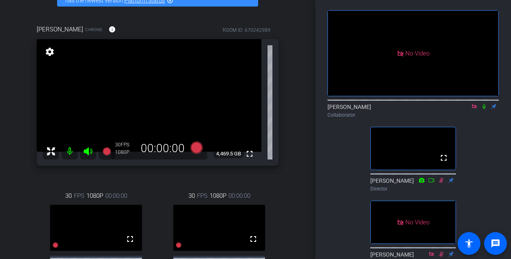
click at [473, 109] on icon at bounding box center [474, 107] width 7 height 6
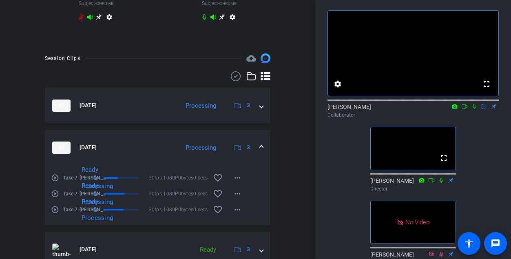
scroll to position [330, 0]
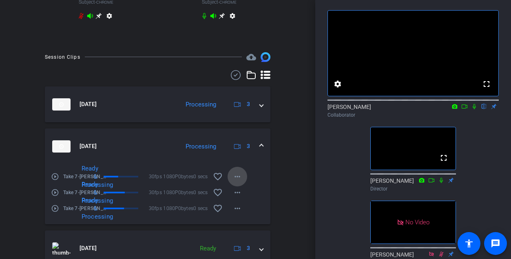
click at [242, 180] on mat-icon "more_horiz" at bounding box center [237, 177] width 10 height 10
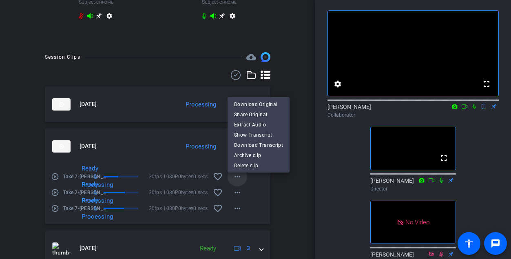
click at [242, 180] on div at bounding box center [255, 129] width 511 height 259
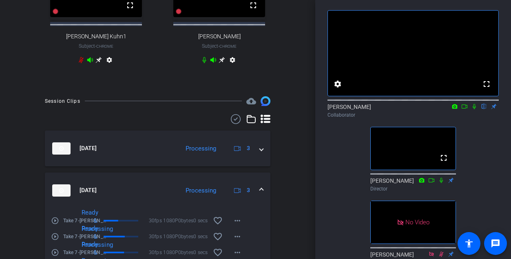
scroll to position [278, 0]
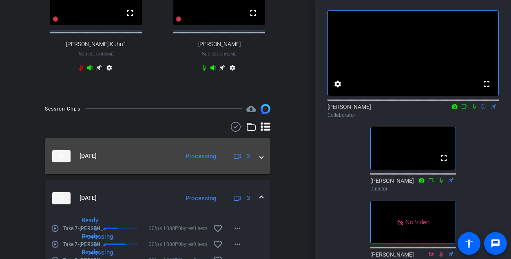
click at [262, 160] on span at bounding box center [261, 156] width 3 height 9
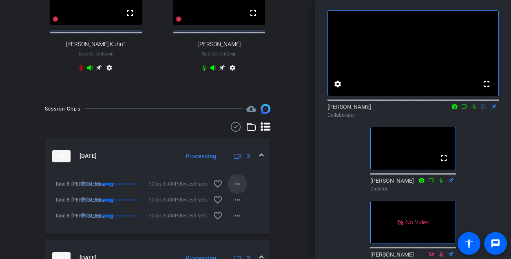
click at [237, 189] on mat-icon "more_horiz" at bounding box center [237, 184] width 10 height 10
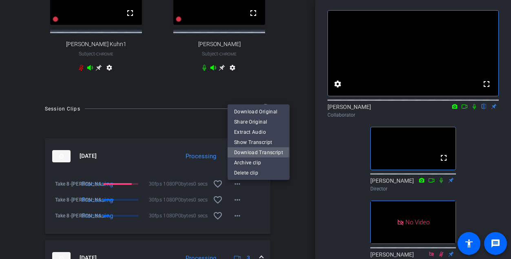
click at [247, 151] on span "Download Transcript" at bounding box center [258, 153] width 49 height 10
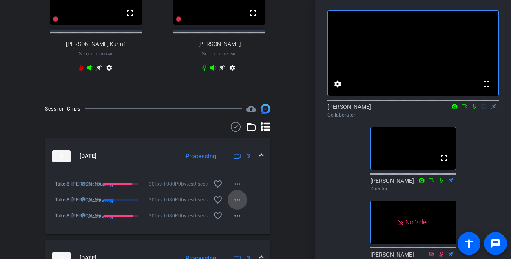
click at [236, 205] on mat-icon "more_horiz" at bounding box center [237, 200] width 10 height 10
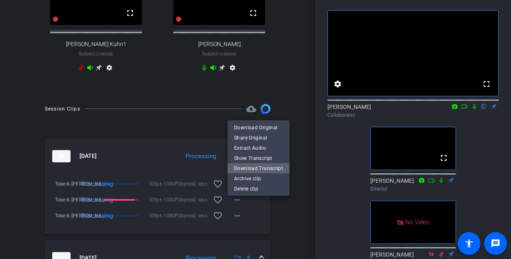
click at [243, 171] on span "Download Transcript" at bounding box center [258, 168] width 49 height 10
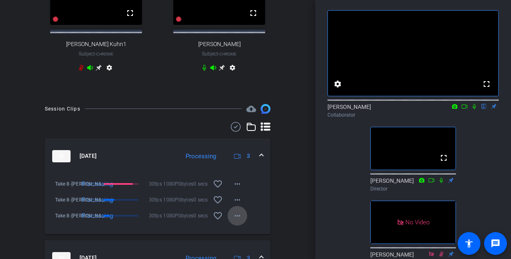
click at [236, 221] on mat-icon "more_horiz" at bounding box center [237, 216] width 10 height 10
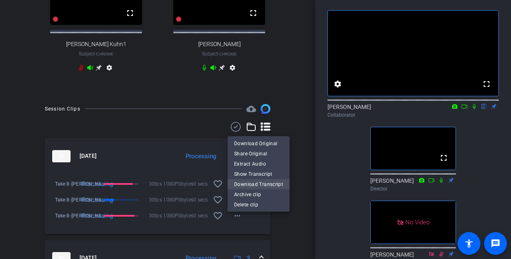
click at [243, 184] on span "Download Transcript" at bounding box center [258, 184] width 49 height 10
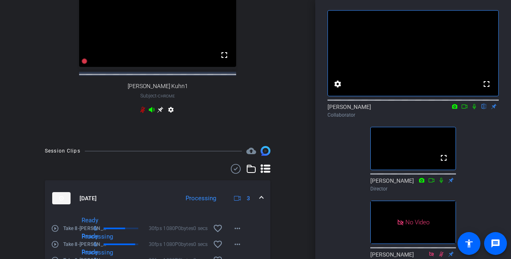
scroll to position [310, 0]
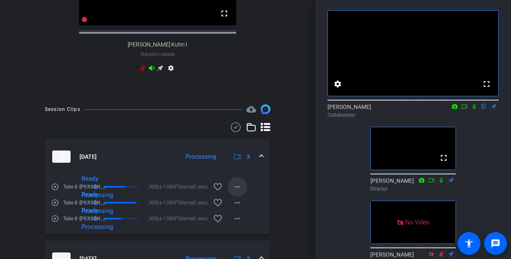
click at [238, 192] on mat-icon "more_horiz" at bounding box center [237, 187] width 10 height 10
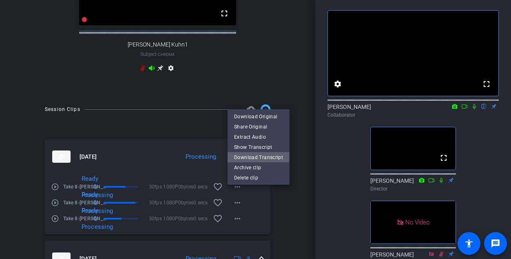
click at [246, 155] on span "Download Transcript" at bounding box center [258, 157] width 49 height 10
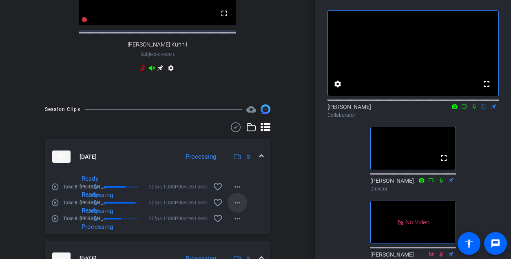
click at [239, 208] on mat-icon "more_horiz" at bounding box center [237, 203] width 10 height 10
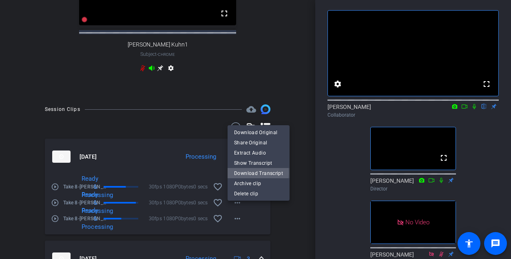
click at [244, 173] on span "Download Transcript" at bounding box center [258, 173] width 49 height 10
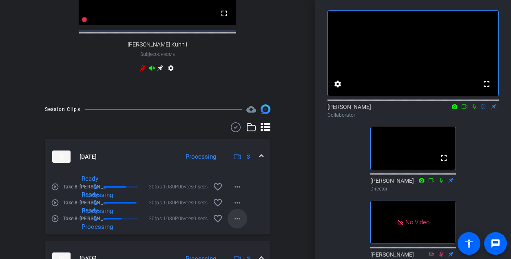
click at [239, 223] on mat-icon "more_horiz" at bounding box center [237, 219] width 10 height 10
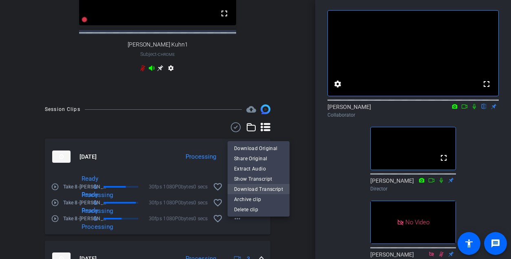
click at [246, 191] on span "Download Transcript" at bounding box center [258, 189] width 49 height 10
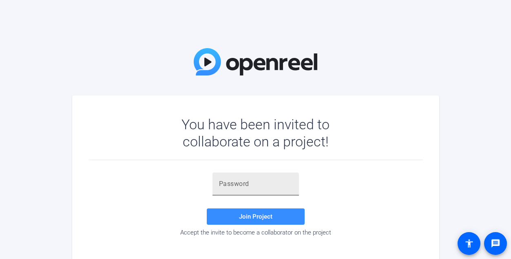
click at [229, 185] on input "text" at bounding box center [255, 184] width 73 height 10
paste input "RSq[[]"
type input "RSq[[]"
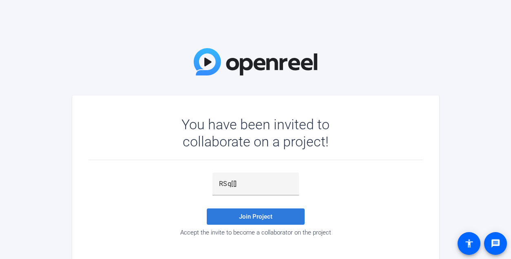
click at [254, 216] on span "Join Project" at bounding box center [255, 216] width 33 height 7
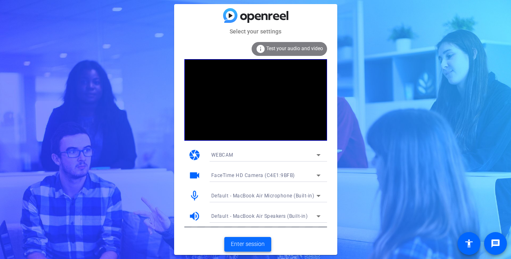
click at [246, 244] on span "Enter session" at bounding box center [248, 244] width 34 height 9
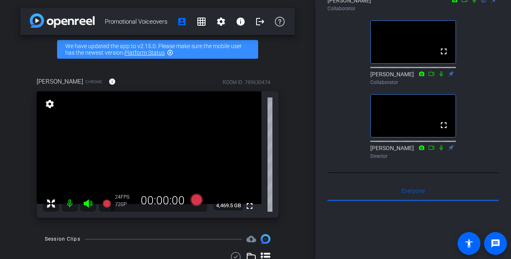
scroll to position [140, 0]
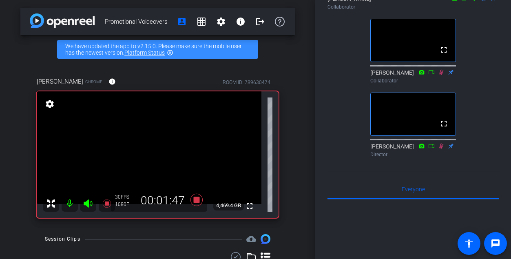
click at [442, 75] on icon at bounding box center [441, 71] width 4 height 5
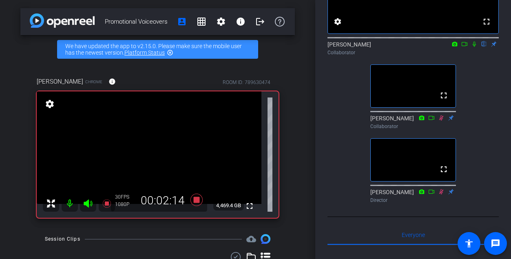
scroll to position [92, 0]
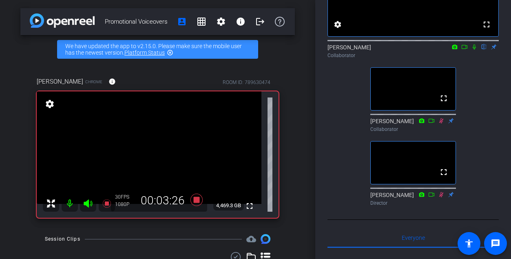
click at [474, 50] on icon at bounding box center [474, 47] width 7 height 6
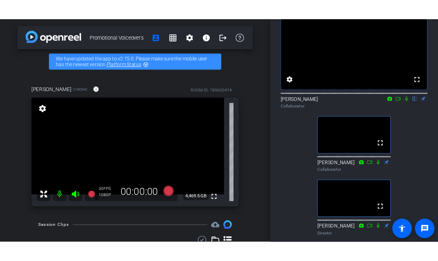
scroll to position [45, 0]
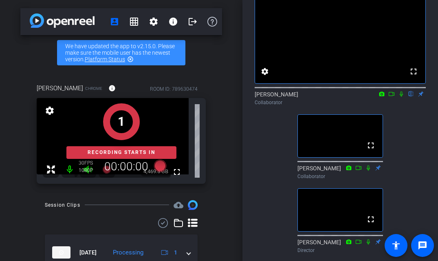
click at [402, 97] on icon at bounding box center [401, 93] width 3 height 5
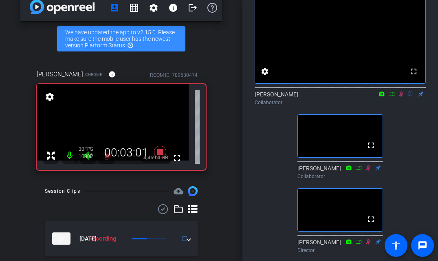
scroll to position [23, 0]
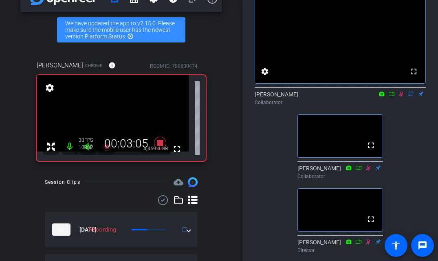
click at [400, 97] on icon at bounding box center [401, 94] width 7 height 6
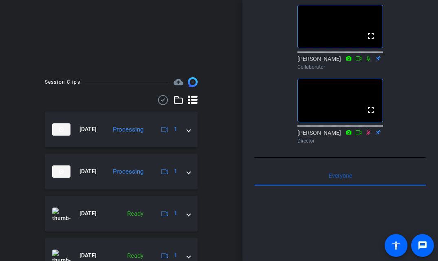
scroll to position [108, 0]
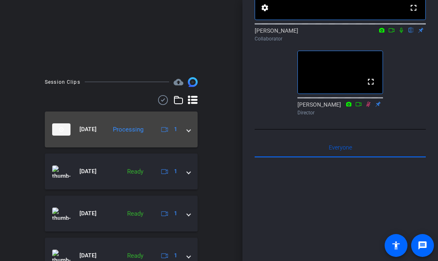
click at [187, 131] on span at bounding box center [188, 129] width 3 height 9
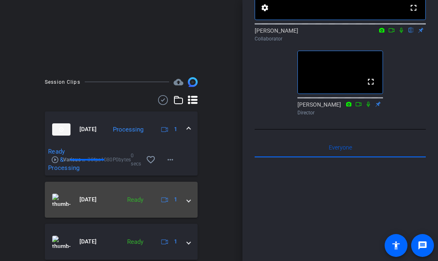
click at [189, 201] on span at bounding box center [188, 199] width 3 height 9
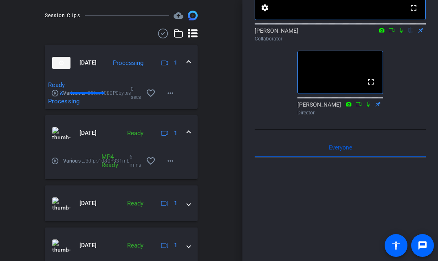
scroll to position [254, 0]
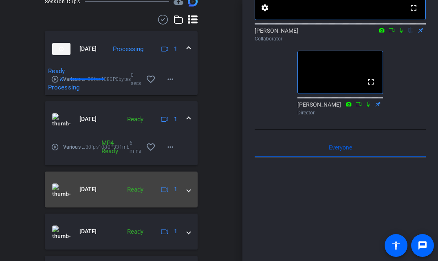
click at [189, 189] on span at bounding box center [188, 189] width 3 height 9
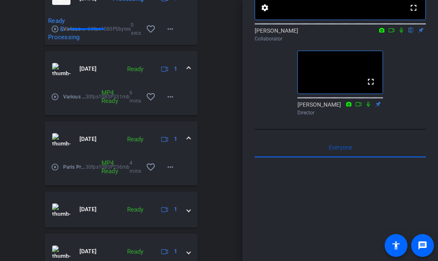
scroll to position [306, 0]
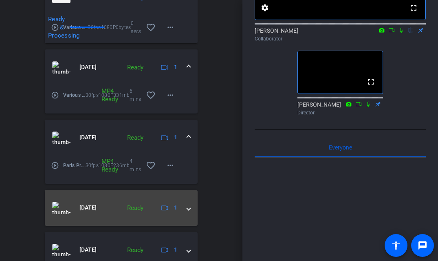
click at [190, 210] on span at bounding box center [188, 207] width 3 height 9
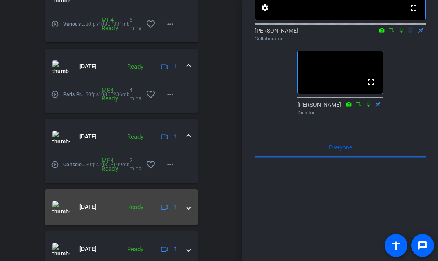
scroll to position [382, 0]
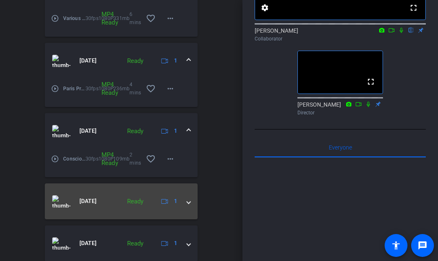
click at [189, 204] on span at bounding box center [188, 201] width 3 height 9
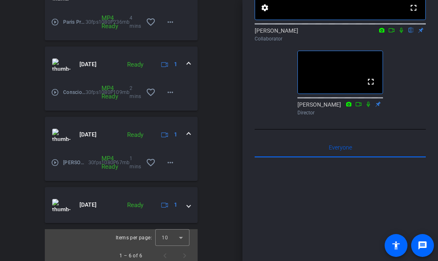
scroll to position [453, 0]
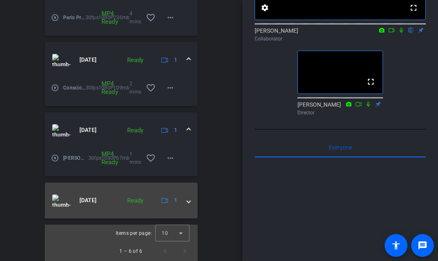
click at [189, 200] on span at bounding box center [188, 200] width 3 height 9
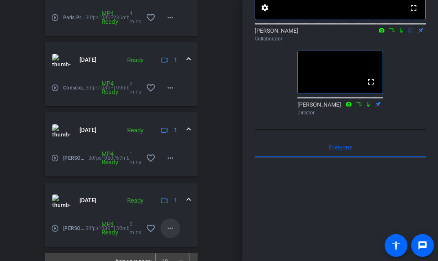
click at [170, 223] on mat-icon "more_horiz" at bounding box center [171, 228] width 10 height 10
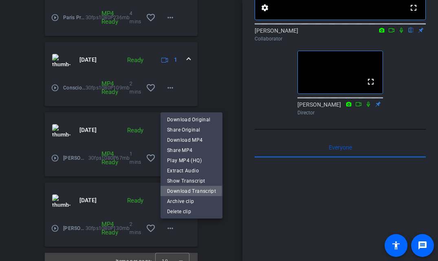
click at [176, 190] on span "Download Transcript" at bounding box center [191, 191] width 49 height 10
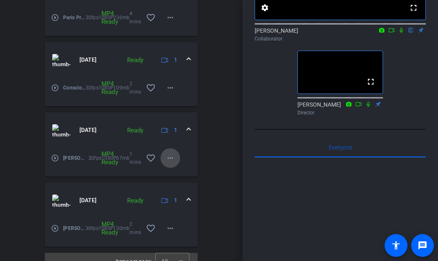
click at [172, 160] on mat-icon "more_horiz" at bounding box center [171, 158] width 10 height 10
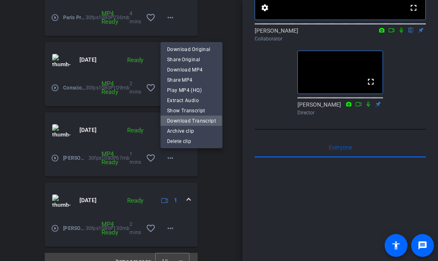
click at [181, 121] on span "Download Transcript" at bounding box center [191, 120] width 49 height 10
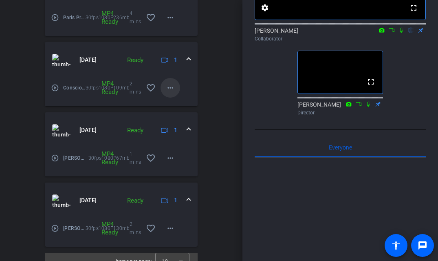
click at [173, 87] on mat-icon "more_horiz" at bounding box center [171, 88] width 10 height 10
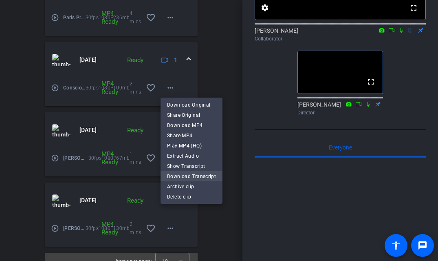
click at [185, 176] on span "Download Transcript" at bounding box center [191, 176] width 49 height 10
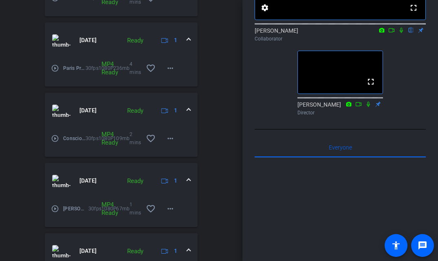
scroll to position [402, 0]
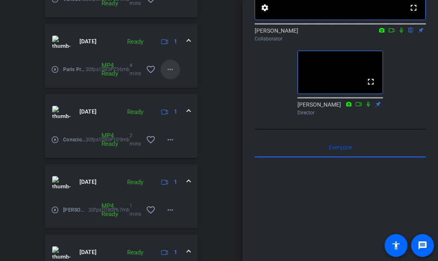
click at [169, 66] on mat-icon "more_horiz" at bounding box center [171, 69] width 10 height 10
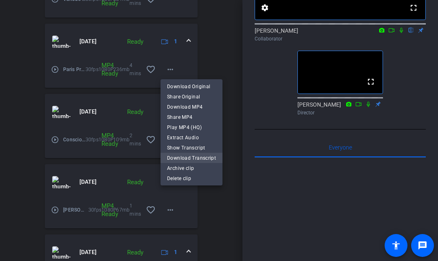
click at [197, 156] on span "Download Transcript" at bounding box center [191, 157] width 49 height 10
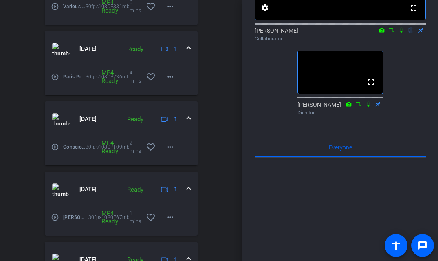
scroll to position [397, 0]
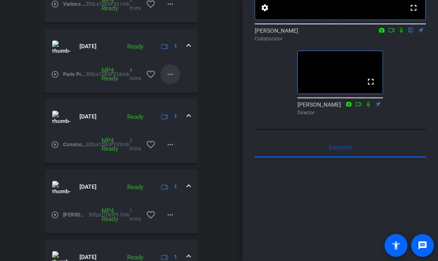
click at [170, 75] on mat-icon "more_horiz" at bounding box center [171, 74] width 10 height 10
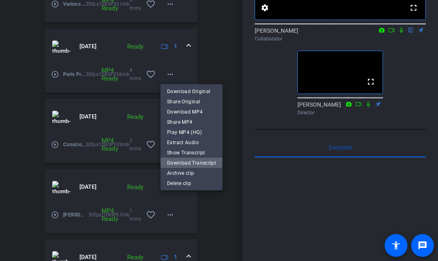
click at [187, 158] on span "Download Transcript" at bounding box center [191, 162] width 49 height 10
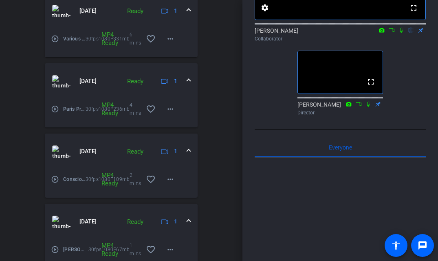
scroll to position [355, 0]
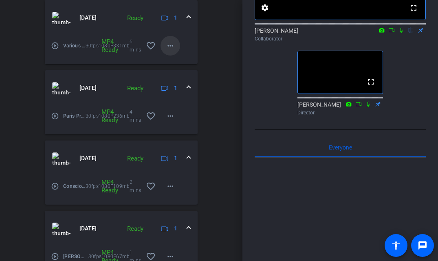
click at [170, 49] on mat-icon "more_horiz" at bounding box center [171, 46] width 10 height 10
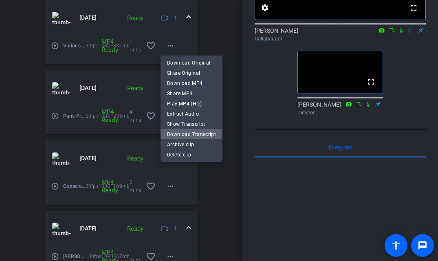
click at [183, 130] on span "Download Transcript" at bounding box center [191, 134] width 49 height 10
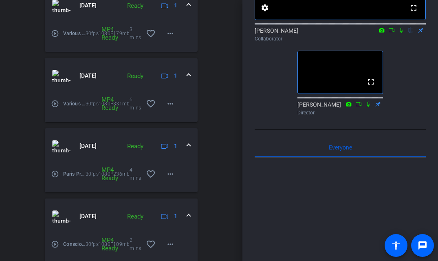
scroll to position [292, 0]
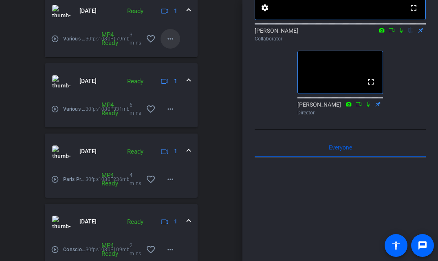
click at [172, 41] on mat-icon "more_horiz" at bounding box center [171, 39] width 10 height 10
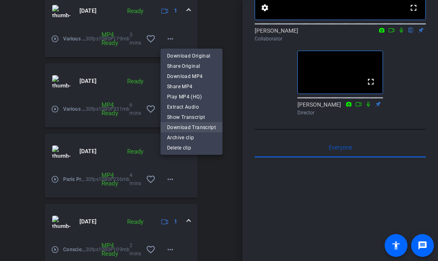
click at [194, 126] on span "Download Transcript" at bounding box center [191, 127] width 49 height 10
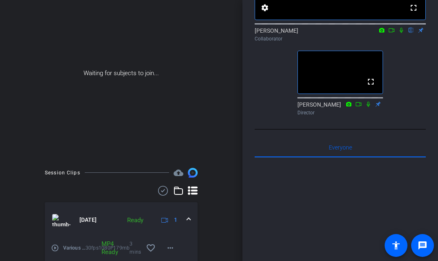
scroll to position [0, 0]
